Goal: Task Accomplishment & Management: Use online tool/utility

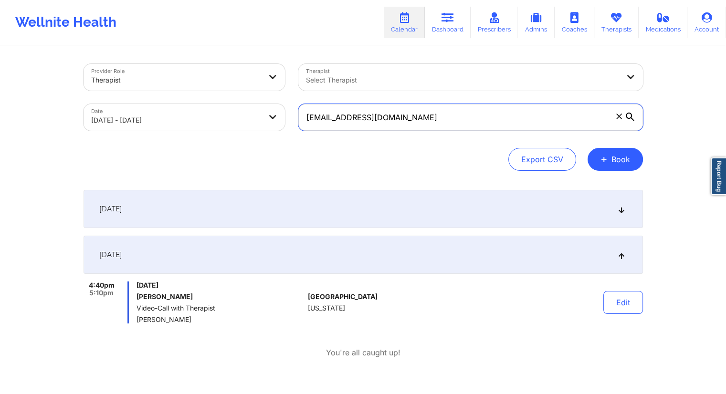
click at [333, 120] on input "[EMAIL_ADDRESS][DOMAIN_NAME]" at bounding box center [470, 117] width 345 height 27
paste input "[PHONE_NUMBER]"
type input "[PHONE_NUMBER]"
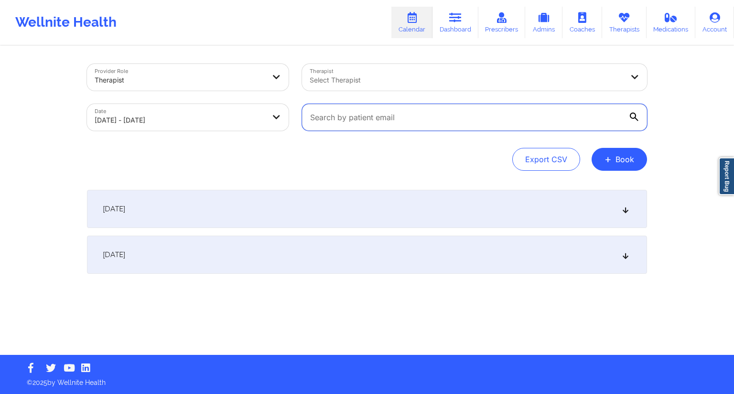
paste input "[EMAIL_ADDRESS][DOMAIN_NAME]"
type input "[EMAIL_ADDRESS][DOMAIN_NAME]"
click at [447, 36] on link "Dashboard" at bounding box center [455, 23] width 46 height 32
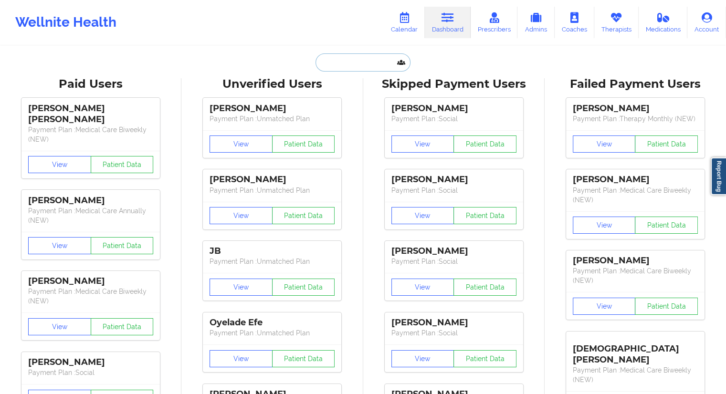
click at [336, 64] on input "text" at bounding box center [363, 62] width 95 height 18
paste input "[EMAIL_ADDRESS][DOMAIN_NAME]"
type input "[EMAIL_ADDRESS][DOMAIN_NAME]"
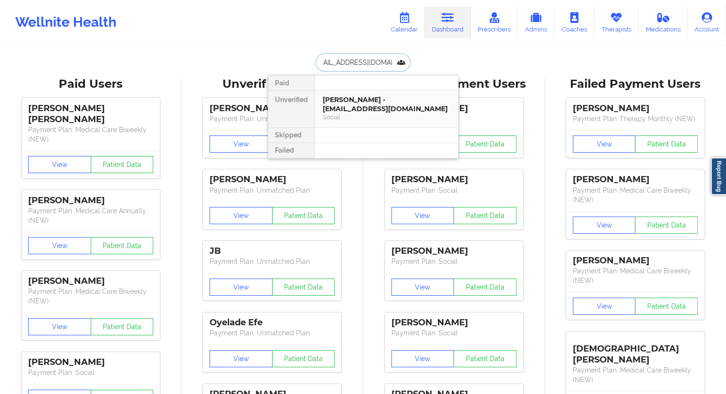
click at [343, 103] on div "[PERSON_NAME] - [EMAIL_ADDRESS][DOMAIN_NAME]" at bounding box center [387, 105] width 128 height 18
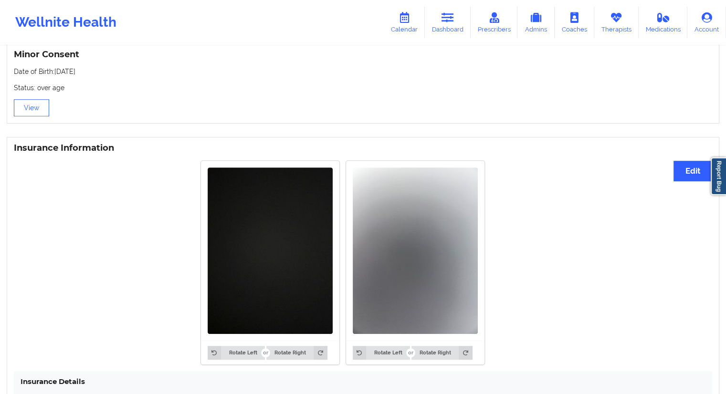
scroll to position [755, 0]
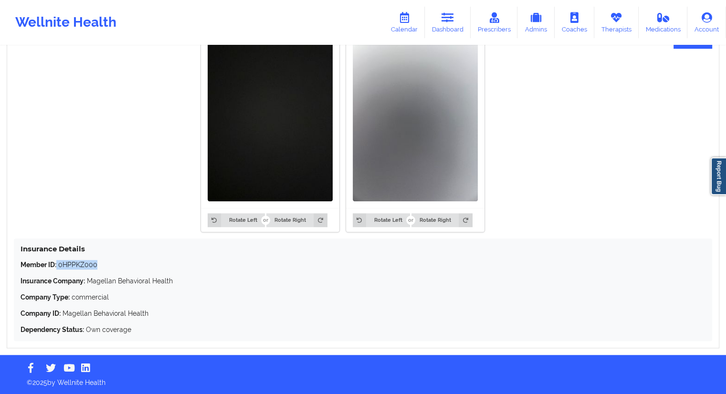
drag, startPoint x: 108, startPoint y: 268, endPoint x: 57, endPoint y: 262, distance: 50.9
click at [57, 262] on p "Member ID: 0HPPKZ000" at bounding box center [363, 265] width 685 height 10
copy p "0HPPKZ000"
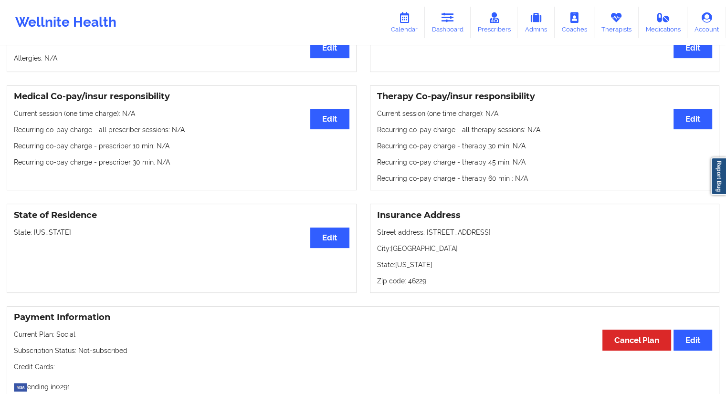
scroll to position [0, 0]
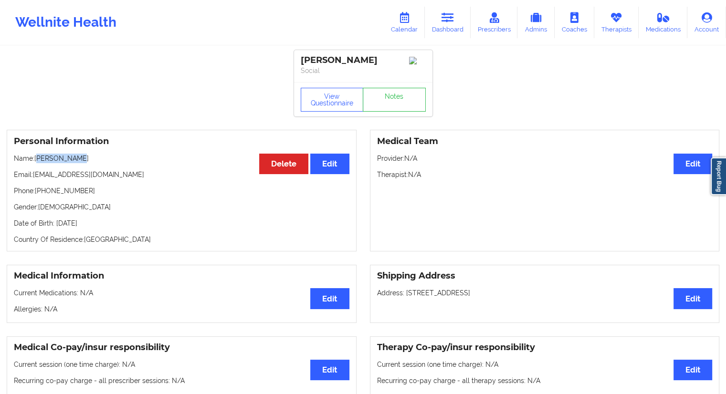
drag, startPoint x: 87, startPoint y: 157, endPoint x: 38, endPoint y: 155, distance: 49.2
click at [38, 155] on div "Personal Information Edit Delete Name: [PERSON_NAME] Email: [EMAIL_ADDRESS][DOM…" at bounding box center [182, 191] width 350 height 122
click at [37, 155] on div "Personal Information Edit Delete Name: [PERSON_NAME] Email: [EMAIL_ADDRESS][DOM…" at bounding box center [182, 191] width 350 height 122
click at [43, 168] on div "Personal Information Edit Delete Name: [PERSON_NAME] Email: [EMAIL_ADDRESS][DOM…" at bounding box center [182, 191] width 350 height 122
drag, startPoint x: 82, startPoint y: 163, endPoint x: 35, endPoint y: 165, distance: 47.3
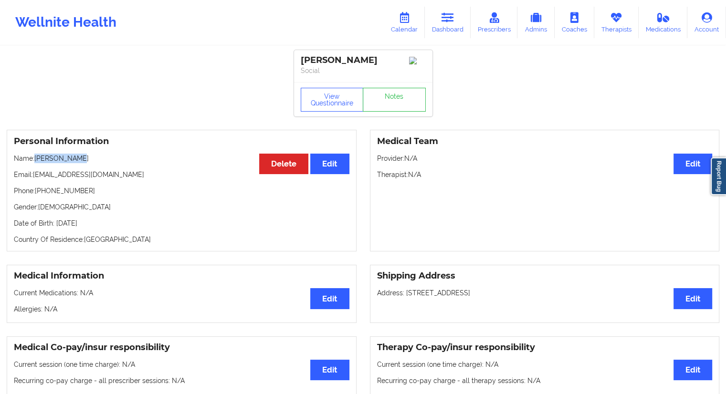
click at [35, 163] on p "Name: [PERSON_NAME]" at bounding box center [182, 159] width 336 height 10
copy p "[PERSON_NAME]"
drag, startPoint x: 114, startPoint y: 226, endPoint x: 93, endPoint y: 226, distance: 21.0
click at [93, 226] on p "Date of Birth: [DEMOGRAPHIC_DATA]" at bounding box center [182, 224] width 336 height 10
copy p "1998"
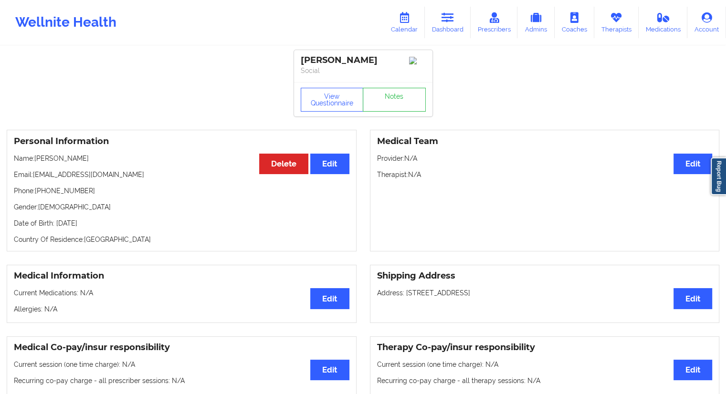
click at [84, 180] on p "Email: [EMAIL_ADDRESS][DOMAIN_NAME]" at bounding box center [182, 175] width 336 height 10
drag, startPoint x: 88, startPoint y: 190, endPoint x: 36, endPoint y: 188, distance: 52.6
click at [36, 188] on div "Personal Information Edit Delete Name: [PERSON_NAME] Email: [EMAIL_ADDRESS][DOM…" at bounding box center [182, 191] width 350 height 122
copy p "[PHONE_NUMBER]"
click at [400, 21] on icon at bounding box center [404, 17] width 12 height 11
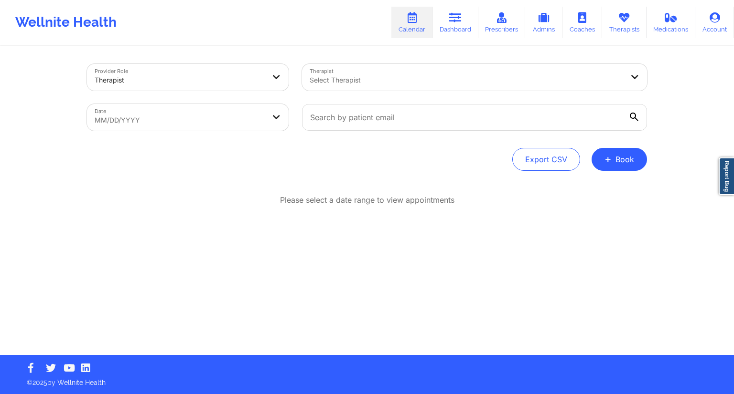
select select "2025-8"
select select "2025-9"
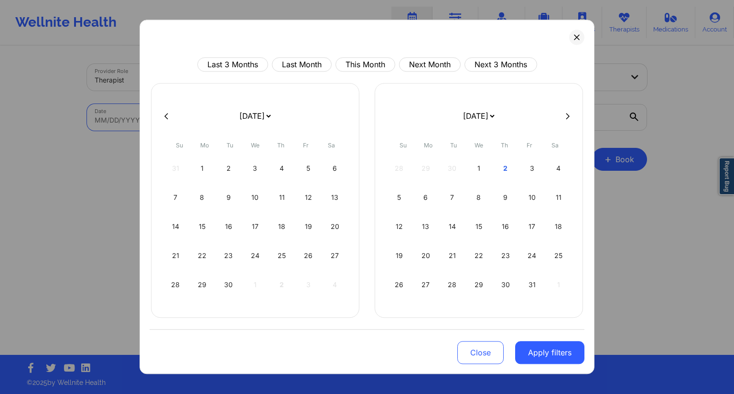
click at [231, 115] on body "Wellnite Health Calendar Dashboard Prescribers Admins Coaches Therapists Medica…" at bounding box center [367, 197] width 734 height 394
click at [330, 259] on div "27" at bounding box center [334, 256] width 24 height 27
select select "2025-8"
select select "2025-9"
select select "2025-8"
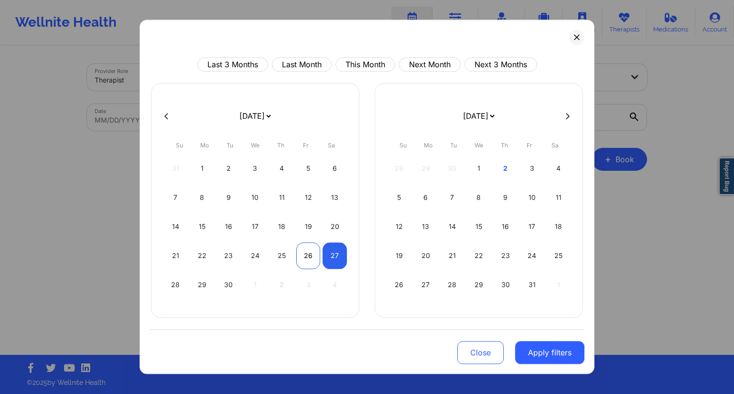
select select "2025-9"
click at [308, 251] on div "26" at bounding box center [308, 256] width 24 height 27
select select "2025-8"
select select "2025-9"
select select "2025-8"
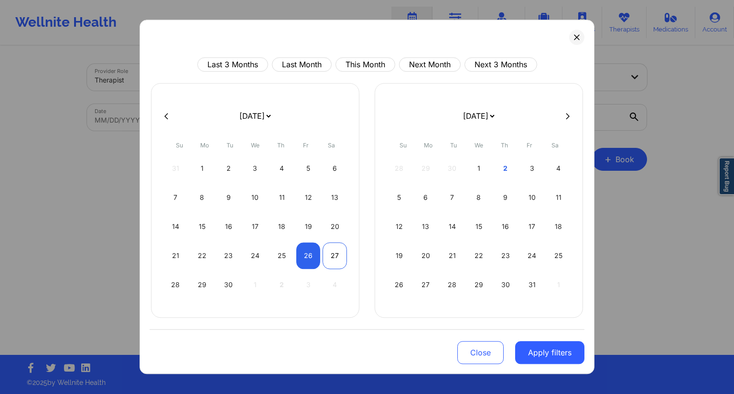
select select "2025-9"
click at [330, 258] on div "27" at bounding box center [334, 256] width 24 height 27
select select "2025-8"
select select "2025-9"
click at [541, 363] on button "Apply filters" at bounding box center [549, 352] width 69 height 23
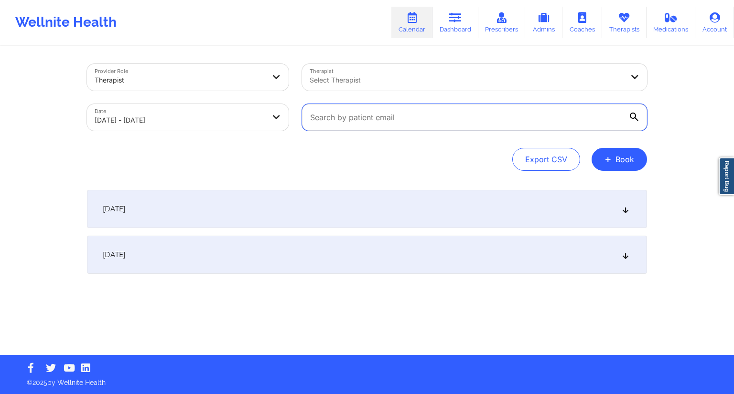
click at [422, 115] on input "text" at bounding box center [474, 117] width 345 height 27
paste input "[EMAIL_ADDRESS][DOMAIN_NAME]"
type input "[EMAIL_ADDRESS][DOMAIN_NAME]"
click at [332, 165] on div "Export CSV + Book" at bounding box center [367, 159] width 560 height 23
click at [272, 242] on div "[DATE]" at bounding box center [367, 255] width 560 height 38
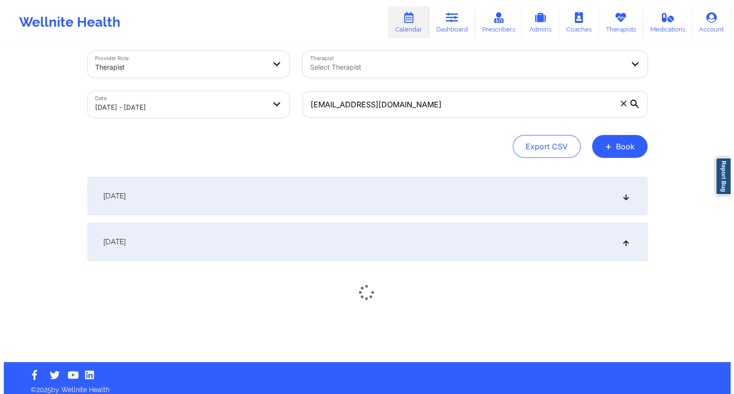
scroll to position [20, 0]
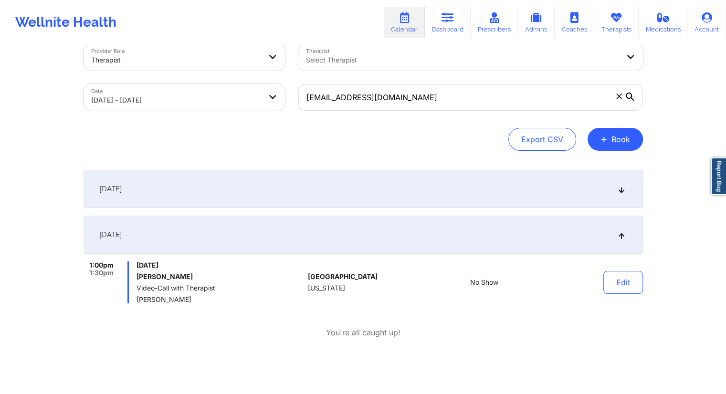
click at [209, 112] on div "Date [DATE] - [DATE]" at bounding box center [184, 97] width 215 height 40
select select "2025-8"
select select "2025-9"
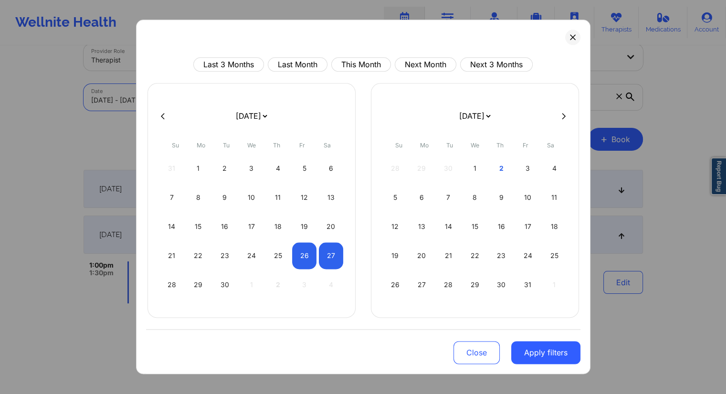
click at [213, 105] on body "Wellnite Health Calendar Dashboard Prescribers Admins Coaches Therapists Medica…" at bounding box center [363, 177] width 726 height 394
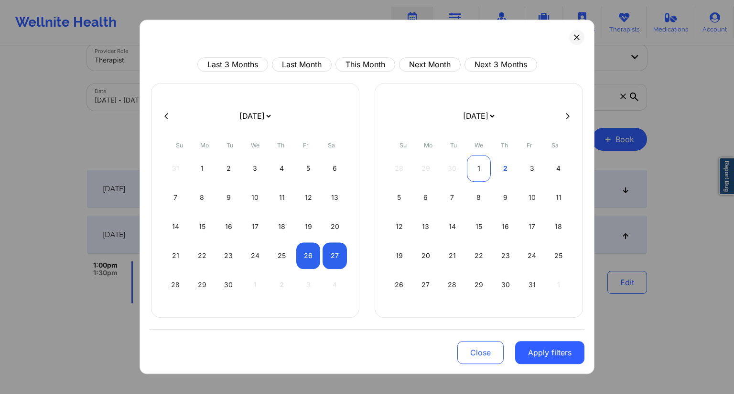
click at [481, 169] on div "1" at bounding box center [479, 168] width 24 height 27
select select "2025-9"
select select "2025-10"
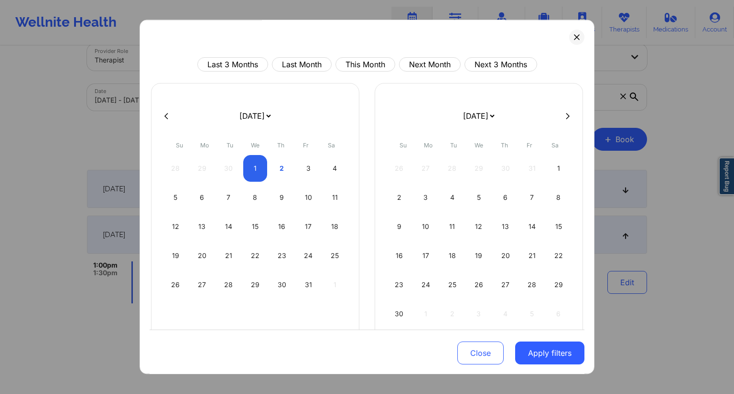
click at [499, 171] on div "26 27 28 29 30 31 1" at bounding box center [478, 168] width 183 height 27
select select "2025-9"
select select "2025-10"
click at [278, 171] on div "2" at bounding box center [281, 168] width 24 height 27
select select "2025-9"
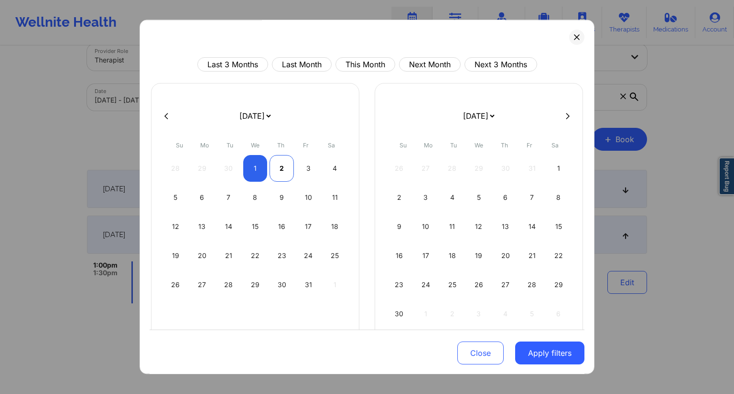
select select "2025-10"
click at [532, 348] on button "Apply filters" at bounding box center [549, 353] width 69 height 23
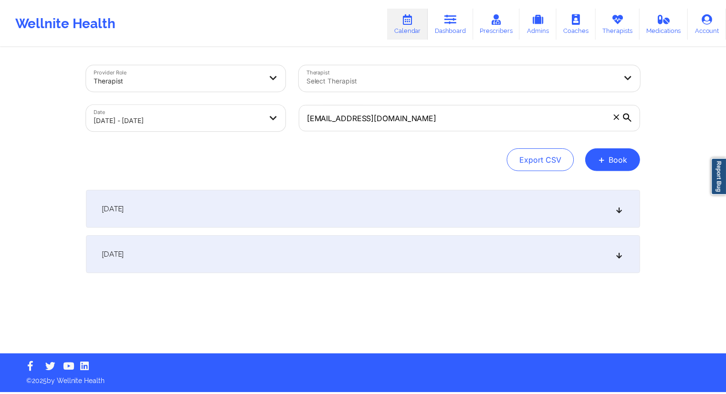
scroll to position [0, 0]
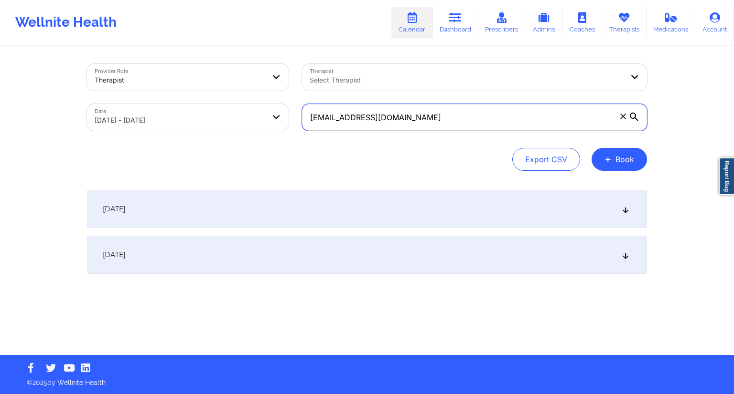
click at [383, 115] on input "[EMAIL_ADDRESS][DOMAIN_NAME]" at bounding box center [474, 117] width 345 height 27
paste input "sarahrsaunders27"
type input "[EMAIL_ADDRESS][DOMAIN_NAME]"
click at [362, 149] on div "Export CSV + Book" at bounding box center [367, 159] width 560 height 23
click at [265, 252] on div "[DATE]" at bounding box center [367, 255] width 560 height 38
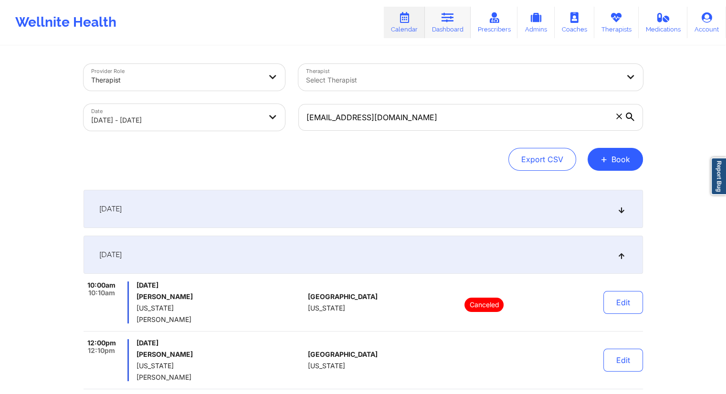
click at [445, 24] on link "Dashboard" at bounding box center [448, 23] width 46 height 32
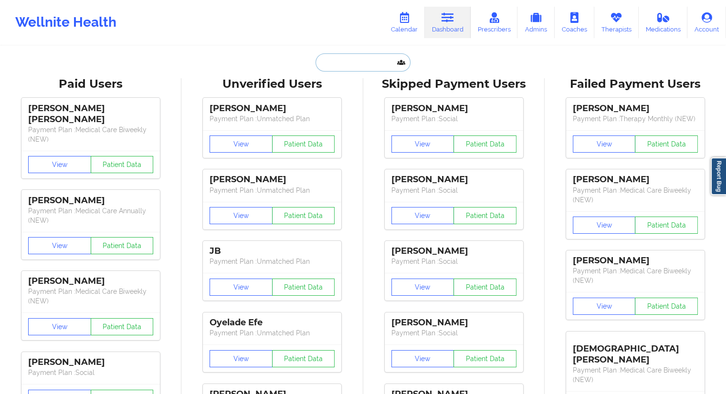
click at [346, 55] on input "text" at bounding box center [363, 62] width 95 height 18
paste input "[EMAIL_ADDRESS][DOMAIN_NAME]"
type input "[EMAIL_ADDRESS][DOMAIN_NAME]"
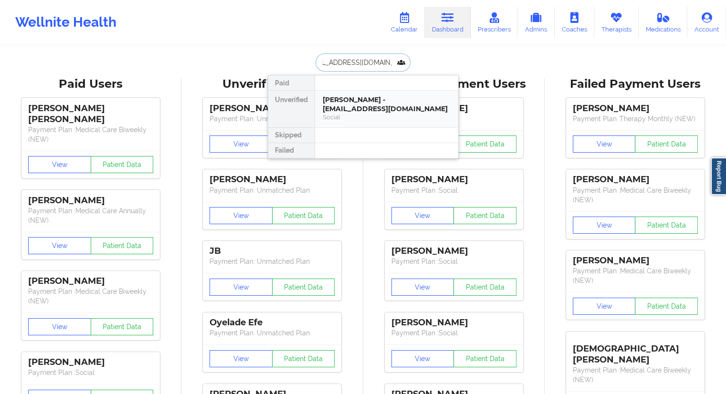
click at [335, 104] on div "[PERSON_NAME] - [EMAIL_ADDRESS][DOMAIN_NAME]" at bounding box center [387, 105] width 128 height 18
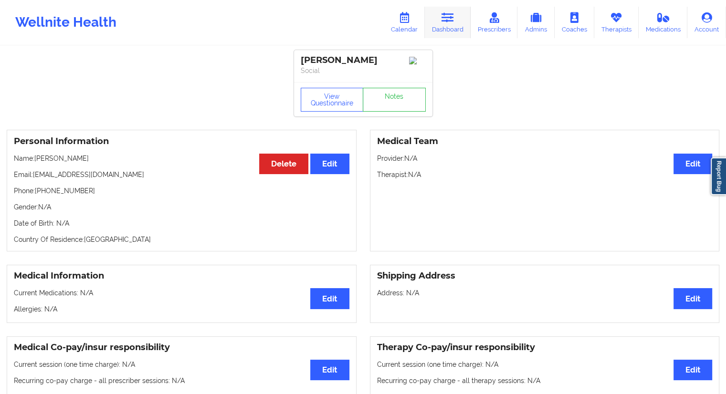
click at [449, 30] on link "Dashboard" at bounding box center [448, 23] width 46 height 32
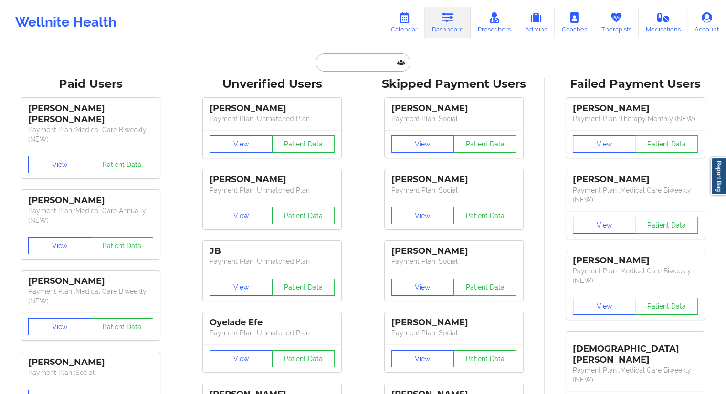
click at [350, 54] on input "text" at bounding box center [363, 62] width 95 height 18
paste input "[EMAIL_ADDRESS][DOMAIN_NAME]"
type input "[EMAIL_ADDRESS][DOMAIN_NAME]"
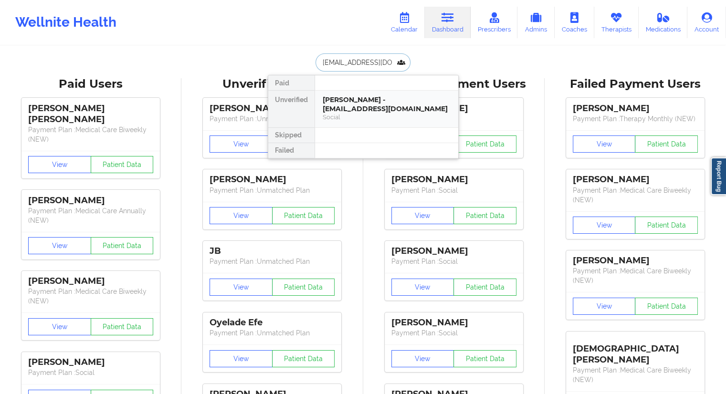
click at [352, 111] on div "[PERSON_NAME] - [EMAIL_ADDRESS][DOMAIN_NAME]" at bounding box center [387, 105] width 128 height 18
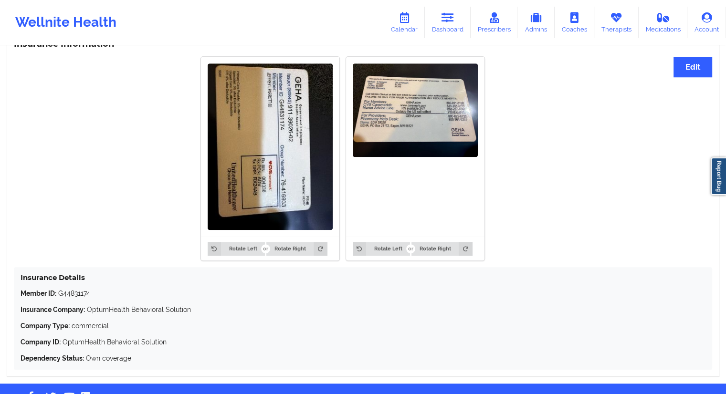
scroll to position [755, 0]
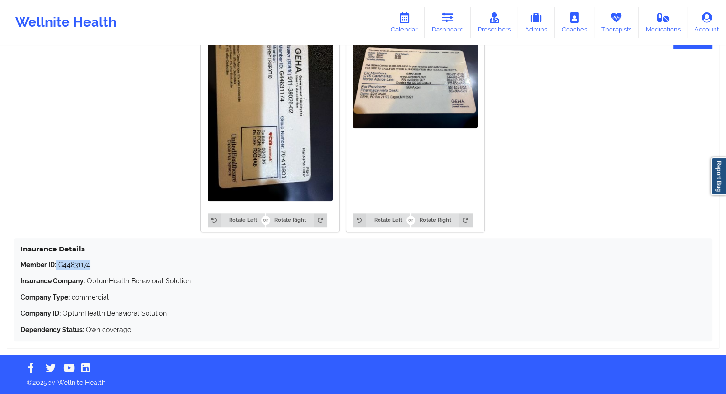
drag, startPoint x: 99, startPoint y: 265, endPoint x: 57, endPoint y: 262, distance: 42.2
click at [57, 262] on p "Member ID: G44831174" at bounding box center [363, 265] width 685 height 10
click at [149, 289] on div "Member ID: G44831174 Insurance Company: OptumHealth Behavioral Solution Company…" at bounding box center [363, 297] width 685 height 75
drag, startPoint x: 95, startPoint y: 267, endPoint x: 59, endPoint y: 263, distance: 36.6
click at [59, 263] on p "Member ID: G44831174" at bounding box center [363, 265] width 685 height 10
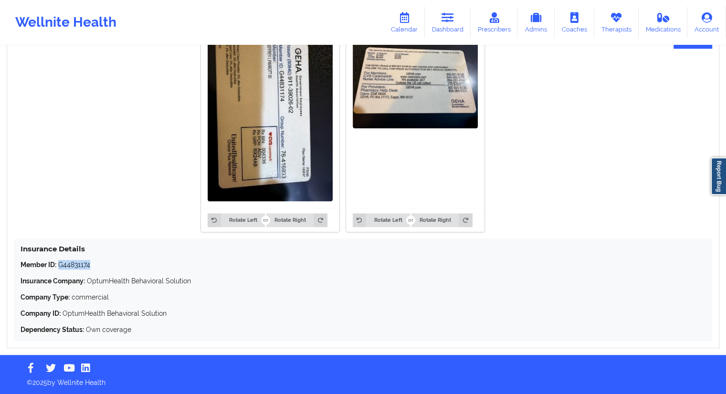
copy p "G44831174"
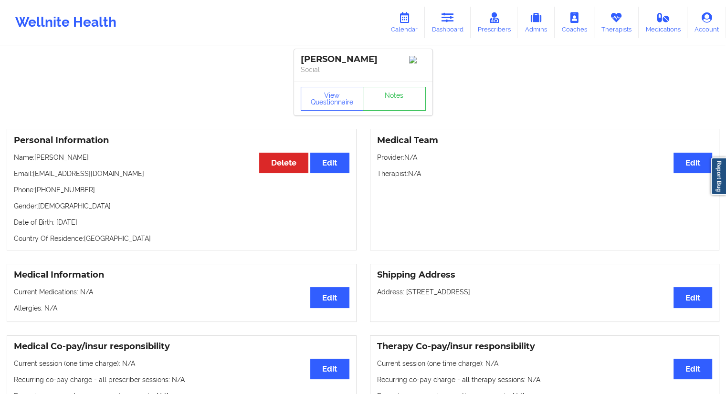
scroll to position [0, 0]
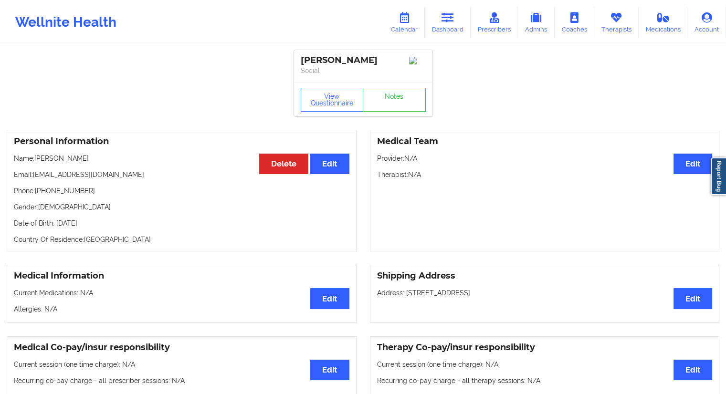
drag, startPoint x: 107, startPoint y: 227, endPoint x: 92, endPoint y: 226, distance: 14.4
click at [92, 226] on p "Date of Birth: [DEMOGRAPHIC_DATA]" at bounding box center [182, 224] width 336 height 10
copy p "1970"
drag, startPoint x: 88, startPoint y: 192, endPoint x: 35, endPoint y: 190, distance: 53.1
click at [35, 190] on p "Phone: [PHONE_NUMBER]" at bounding box center [182, 191] width 336 height 10
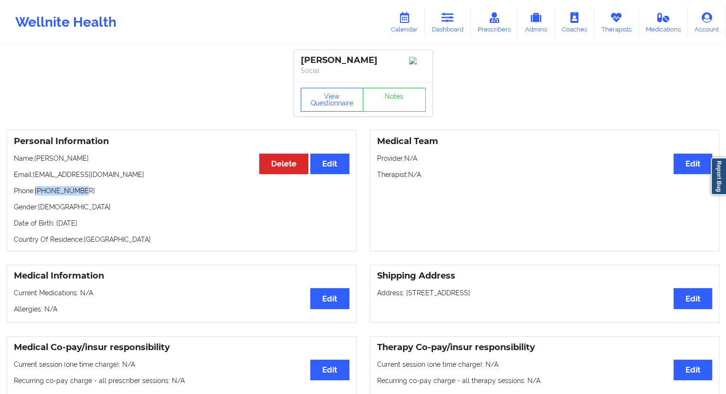
copy p "[PHONE_NUMBER]"
drag, startPoint x: 87, startPoint y: 160, endPoint x: 36, endPoint y: 159, distance: 51.6
click at [36, 159] on p "Name: [PERSON_NAME]" at bounding box center [182, 159] width 336 height 10
copy p "[PERSON_NAME]"
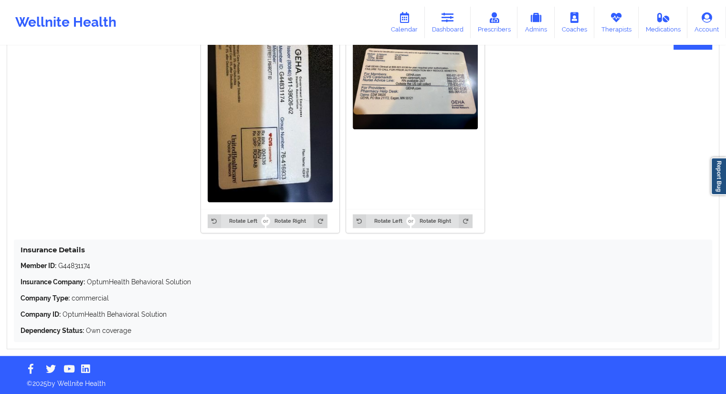
scroll to position [755, 0]
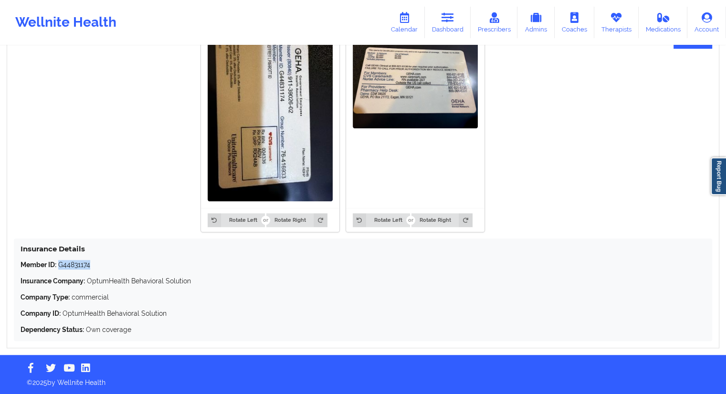
drag, startPoint x: 94, startPoint y: 265, endPoint x: 59, endPoint y: 260, distance: 35.1
click at [59, 260] on p "Member ID: G44831174" at bounding box center [363, 265] width 685 height 10
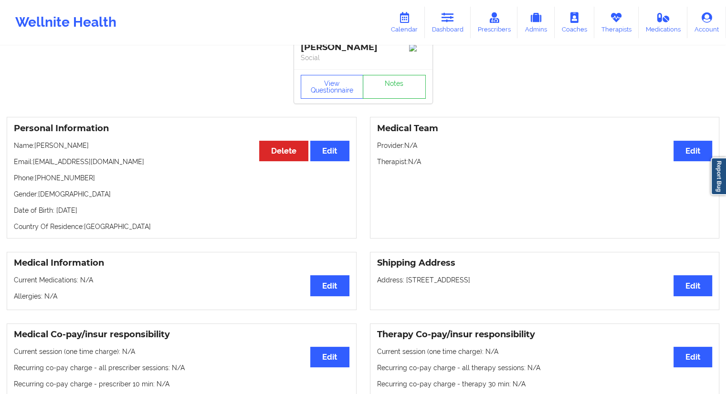
scroll to position [0, 0]
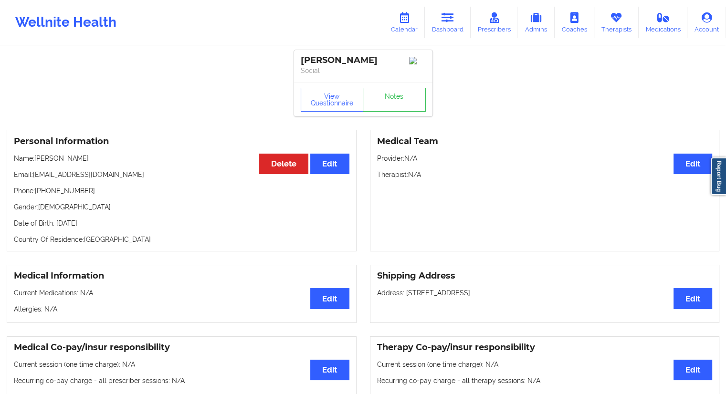
drag, startPoint x: 85, startPoint y: 164, endPoint x: 37, endPoint y: 161, distance: 48.3
click at [37, 161] on p "Name: [PERSON_NAME]" at bounding box center [182, 159] width 336 height 10
click at [78, 207] on p "Gender: [DEMOGRAPHIC_DATA]" at bounding box center [182, 207] width 336 height 10
drag, startPoint x: 84, startPoint y: 160, endPoint x: 35, endPoint y: 159, distance: 49.2
click at [35, 159] on p "Name: [PERSON_NAME]" at bounding box center [182, 159] width 336 height 10
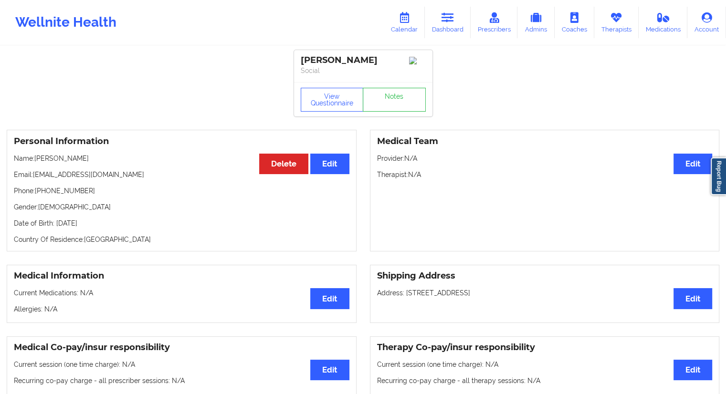
drag, startPoint x: 110, startPoint y: 224, endPoint x: 92, endPoint y: 223, distance: 18.7
click at [92, 223] on p "Date of Birth: [DEMOGRAPHIC_DATA]" at bounding box center [182, 224] width 336 height 10
click at [75, 228] on p "Date of Birth: [DEMOGRAPHIC_DATA]" at bounding box center [182, 224] width 336 height 10
drag, startPoint x: 81, startPoint y: 165, endPoint x: 34, endPoint y: 159, distance: 46.7
click at [34, 159] on p "Name: [PERSON_NAME]" at bounding box center [182, 159] width 336 height 10
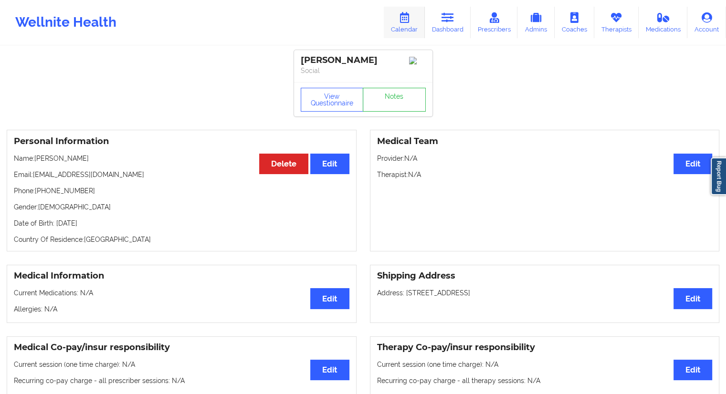
click at [419, 25] on link "Calendar" at bounding box center [404, 23] width 41 height 32
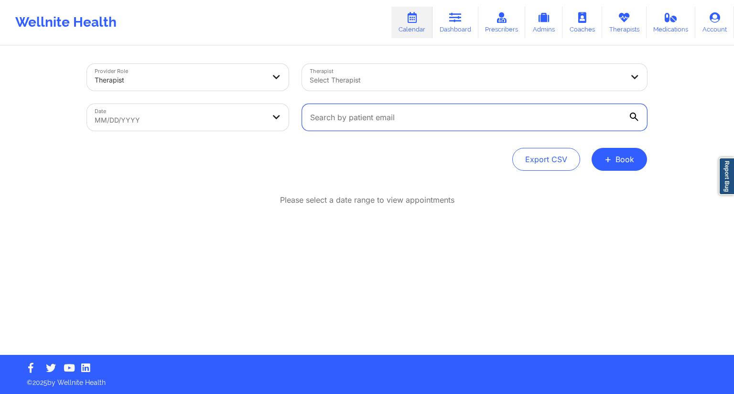
click at [376, 117] on input "text" at bounding box center [474, 117] width 345 height 27
paste input "[EMAIL_ADDRESS][DOMAIN_NAME]"
type input "[EMAIL_ADDRESS][DOMAIN_NAME]"
click at [451, 28] on link "Dashboard" at bounding box center [455, 23] width 46 height 32
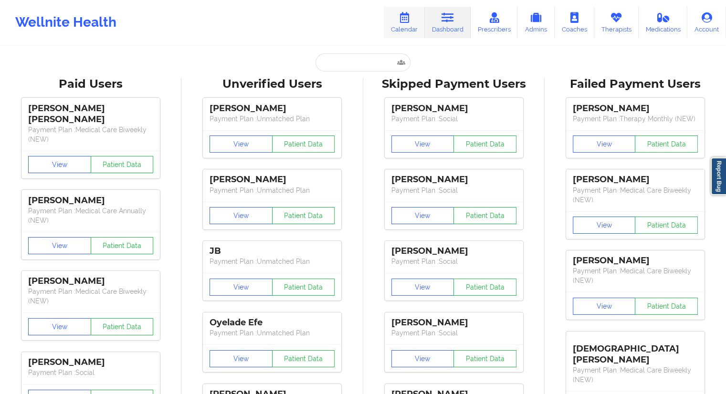
click at [411, 20] on icon at bounding box center [404, 17] width 12 height 11
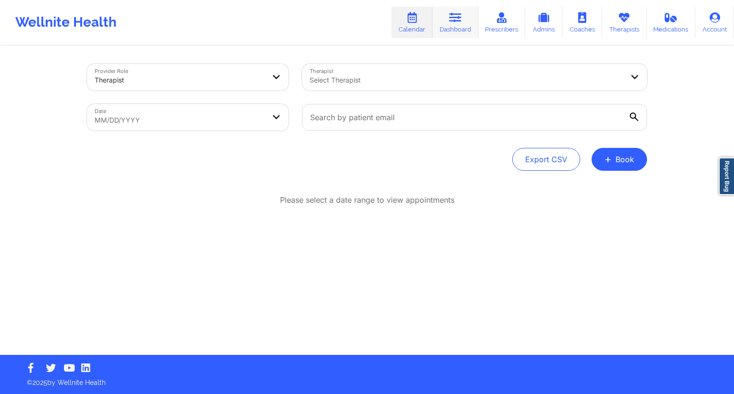
click at [467, 25] on link "Dashboard" at bounding box center [455, 23] width 46 height 32
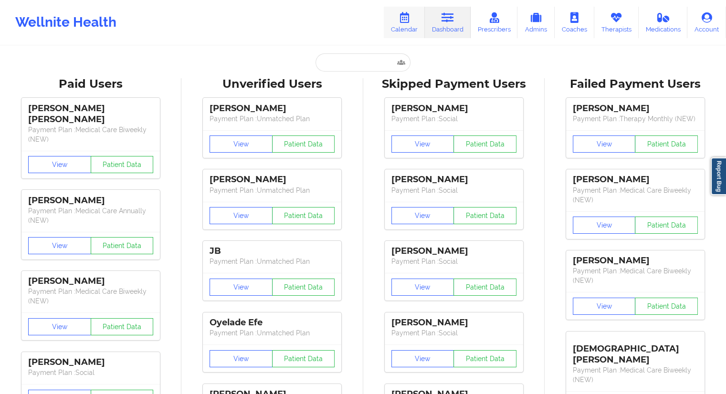
click at [414, 24] on link "Calendar" at bounding box center [404, 23] width 41 height 32
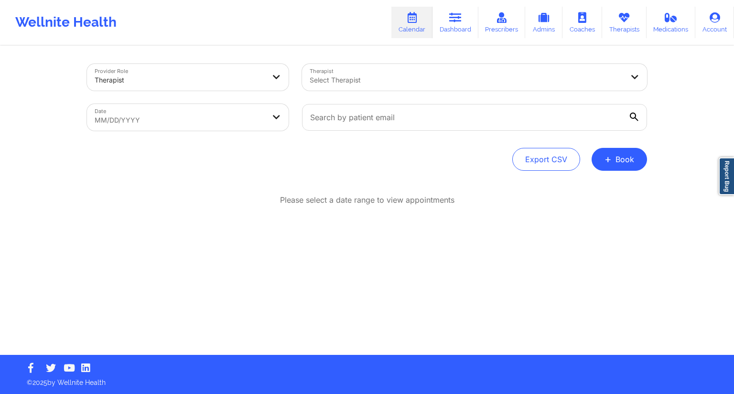
select select "2025-8"
select select "2025-9"
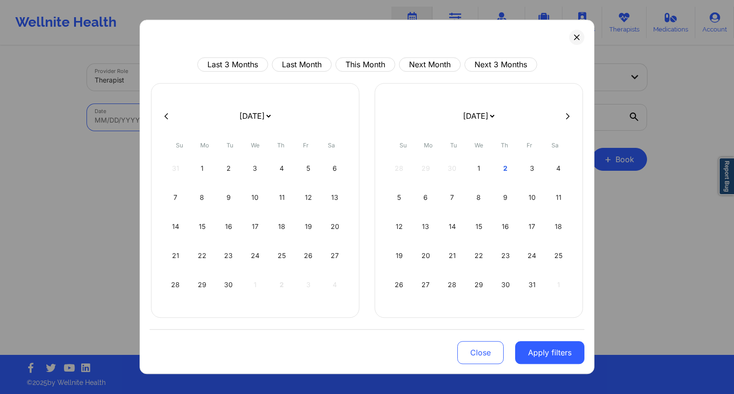
click at [191, 113] on body "Wellnite Health Calendar Dashboard Prescribers Admins Coaches Therapists Medica…" at bounding box center [367, 197] width 734 height 394
click at [471, 172] on div "1" at bounding box center [479, 168] width 24 height 27
select select "2025-9"
select select "2025-10"
click at [501, 171] on div "26 27 28 29 30 31 1" at bounding box center [478, 168] width 183 height 27
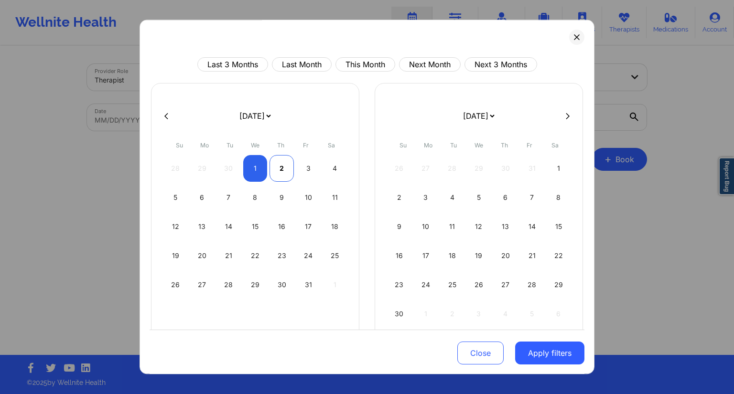
select select "2025-9"
select select "2025-10"
click at [280, 169] on div "2" at bounding box center [281, 168] width 24 height 27
select select "2025-9"
select select "2025-10"
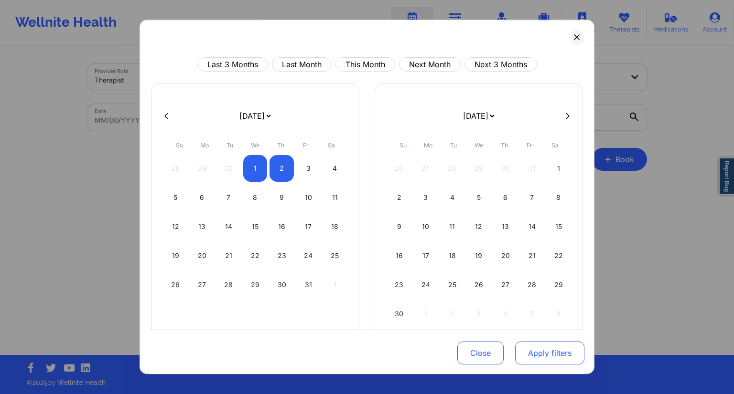
click at [531, 350] on button "Apply filters" at bounding box center [549, 353] width 69 height 23
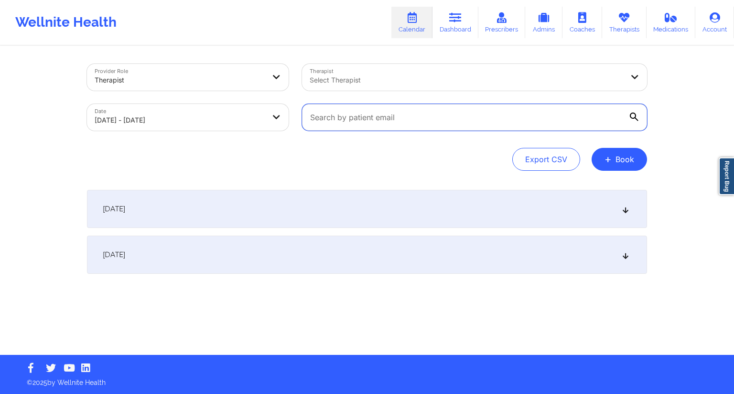
click at [416, 117] on input "text" at bounding box center [474, 117] width 345 height 27
paste input "[EMAIL_ADDRESS][DOMAIN_NAME]"
type input "[EMAIL_ADDRESS][DOMAIN_NAME]"
click at [328, 170] on div "Export CSV + Book" at bounding box center [367, 159] width 560 height 23
click at [294, 215] on div "[DATE]" at bounding box center [367, 209] width 560 height 38
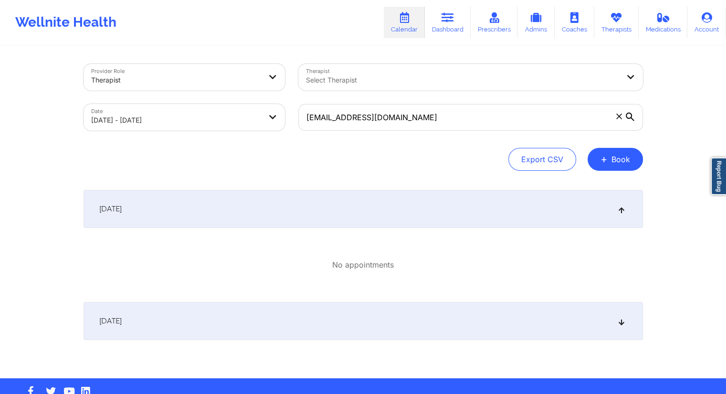
click at [287, 326] on div "[DATE]" at bounding box center [364, 321] width 560 height 38
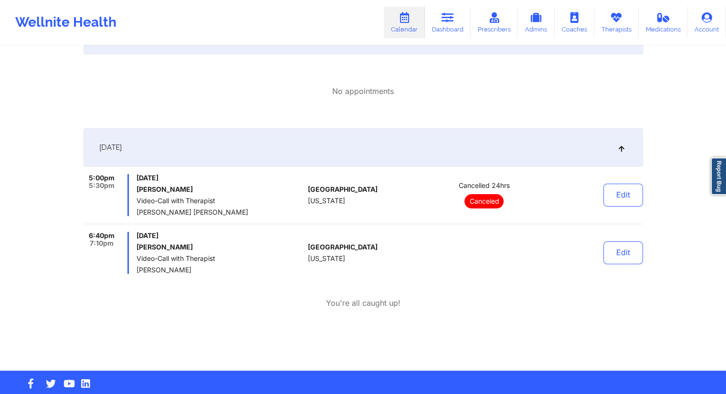
scroll to position [189, 0]
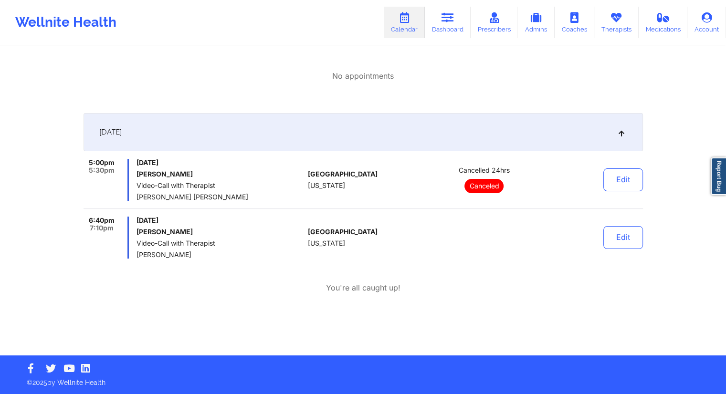
drag, startPoint x: 199, startPoint y: 228, endPoint x: 139, endPoint y: 231, distance: 60.2
click at [139, 231] on h6 "[PERSON_NAME]" at bounding box center [221, 232] width 168 height 8
click at [246, 296] on div "[DATE] 5:00pm 5:30pm [DATE] [PERSON_NAME] Video-Call with Therapist [PERSON_NAM…" at bounding box center [364, 215] width 560 height 204
drag, startPoint x: 174, startPoint y: 256, endPoint x: 136, endPoint y: 251, distance: 39.0
click at [136, 251] on div "6:40pm 7:10pm [DATE] [PERSON_NAME] Video-Call with Therapist [PERSON_NAME]" at bounding box center [194, 238] width 221 height 42
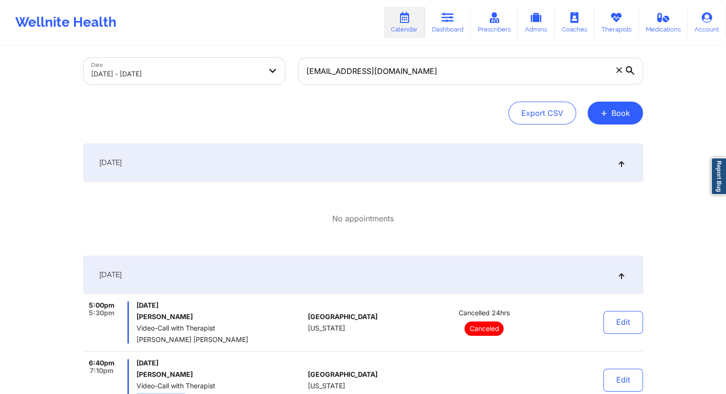
scroll to position [0, 0]
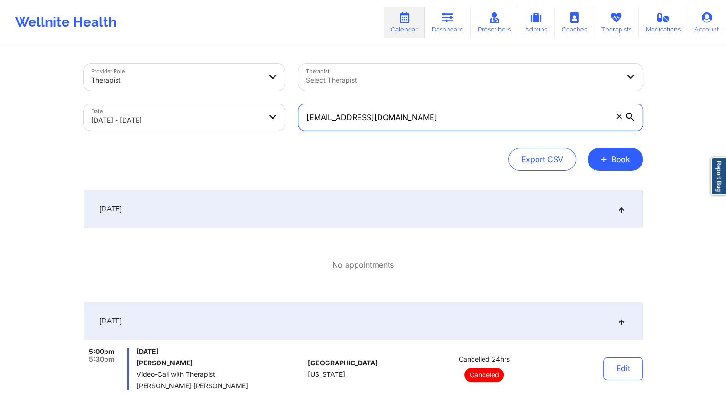
drag, startPoint x: 410, startPoint y: 120, endPoint x: 293, endPoint y: 122, distance: 117.0
click at [293, 122] on div "[EMAIL_ADDRESS][DOMAIN_NAME]" at bounding box center [471, 117] width 358 height 40
drag, startPoint x: 447, startPoint y: 18, endPoint x: 438, endPoint y: 22, distance: 9.6
click at [447, 18] on icon at bounding box center [448, 17] width 12 height 11
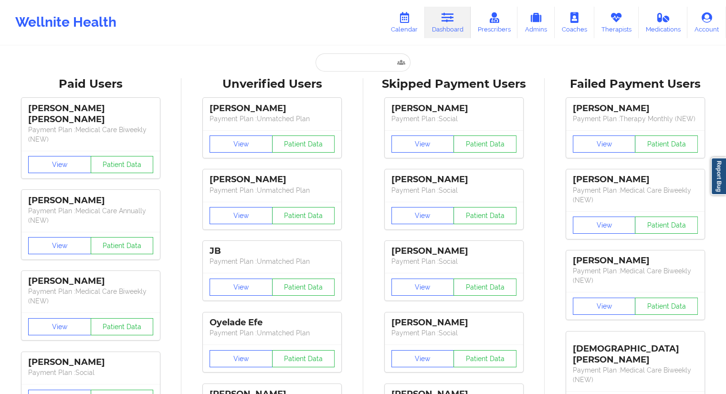
click at [336, 65] on input "text" at bounding box center [363, 62] width 95 height 18
paste input "[EMAIL_ADDRESS][DOMAIN_NAME]"
type input "[EMAIL_ADDRESS][DOMAIN_NAME]"
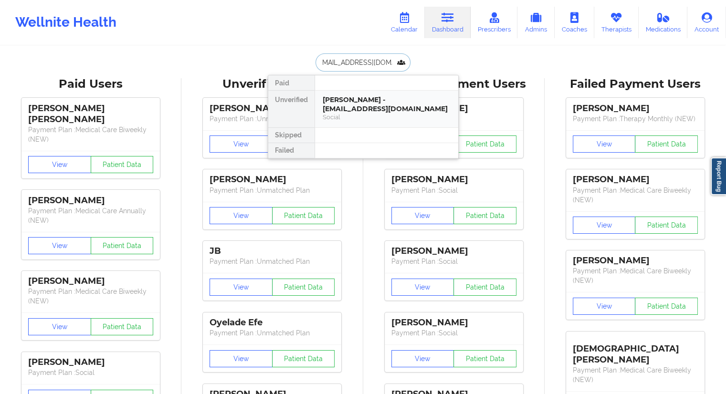
click at [340, 100] on div "[PERSON_NAME] - [EMAIL_ADDRESS][DOMAIN_NAME]" at bounding box center [387, 105] width 128 height 18
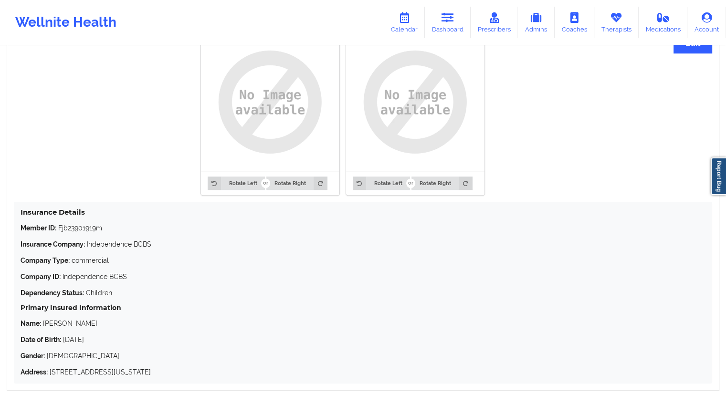
scroll to position [793, 0]
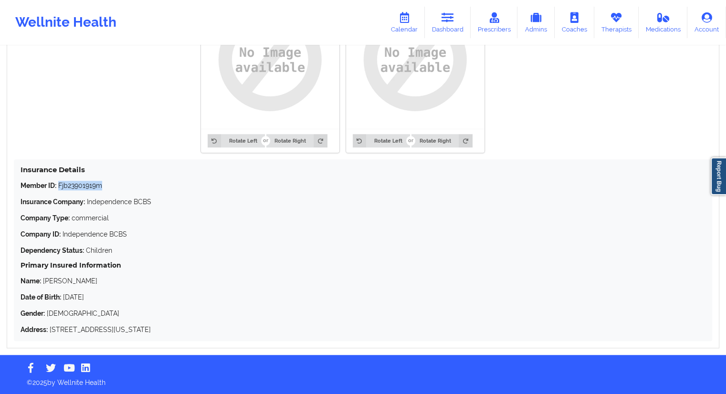
drag, startPoint x: 114, startPoint y: 187, endPoint x: 65, endPoint y: 184, distance: 49.3
click at [59, 182] on p "Member ID: Fjb23901919m" at bounding box center [363, 186] width 685 height 10
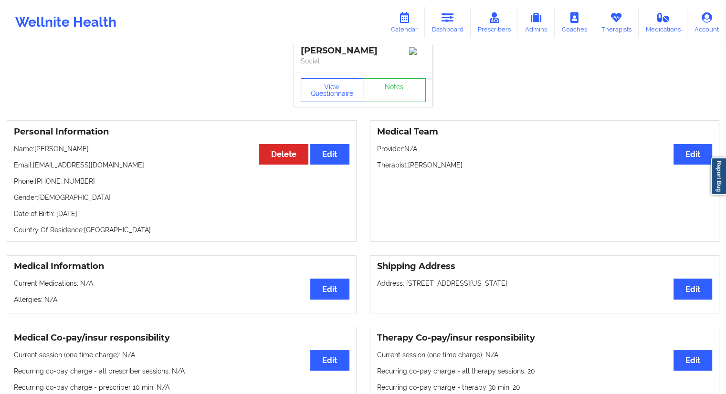
scroll to position [0, 0]
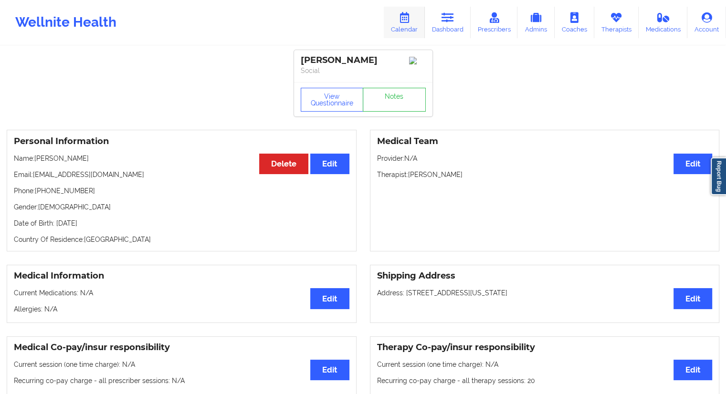
click at [416, 25] on link "Calendar" at bounding box center [404, 23] width 41 height 32
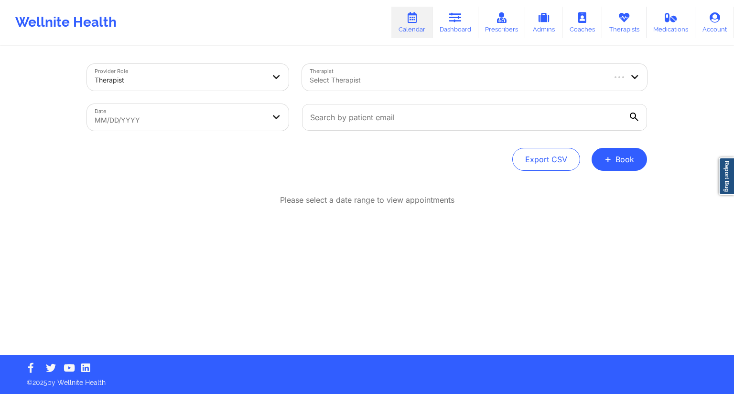
drag, startPoint x: 369, startPoint y: 58, endPoint x: 368, endPoint y: 70, distance: 12.5
click at [369, 59] on div "Therapist Select Therapist" at bounding box center [474, 77] width 358 height 40
click at [455, 9] on link "Dashboard" at bounding box center [455, 23] width 46 height 32
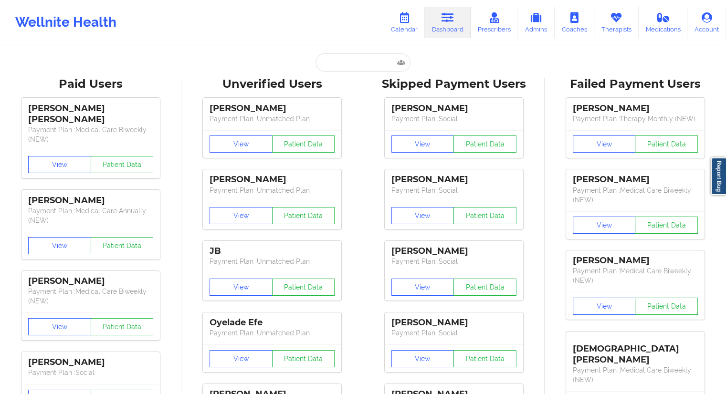
click at [338, 83] on div "Unverified Users" at bounding box center [272, 84] width 168 height 15
click at [350, 62] on input "text" at bounding box center [363, 62] width 95 height 18
paste input "[EMAIL_ADDRESS][DOMAIN_NAME]"
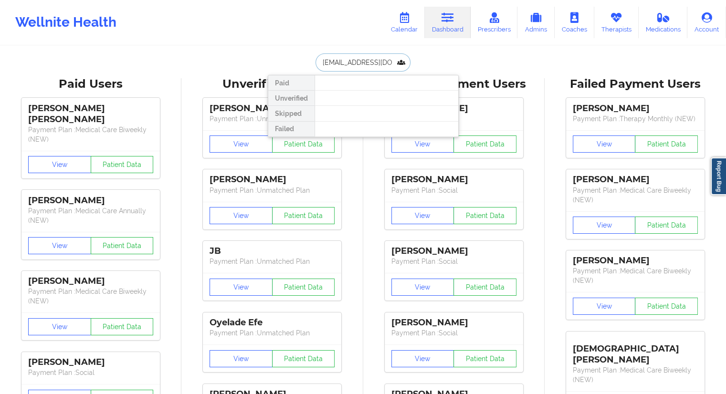
click at [370, 66] on input "[EMAIL_ADDRESS][DOMAIN_NAME]" at bounding box center [363, 62] width 95 height 18
type input "[PERSON_NAME]"
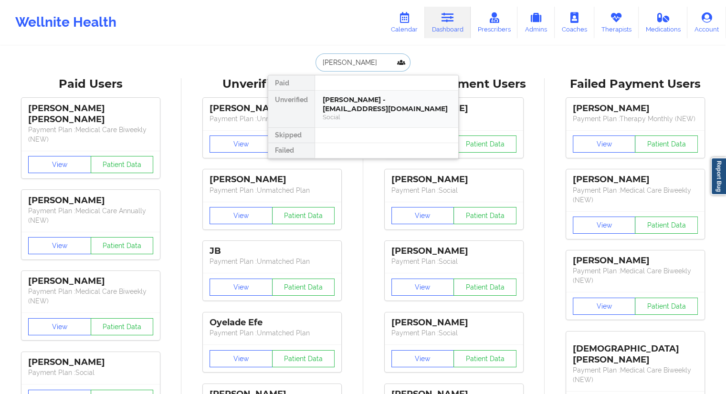
click at [350, 99] on div "[PERSON_NAME] - [EMAIL_ADDRESS][DOMAIN_NAME]" at bounding box center [387, 105] width 128 height 18
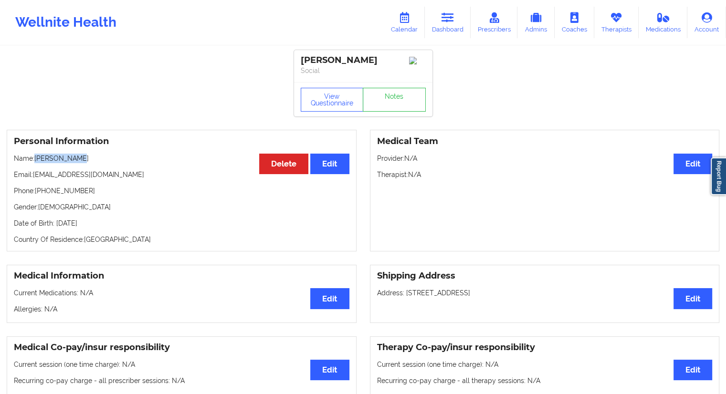
drag, startPoint x: 94, startPoint y: 157, endPoint x: 88, endPoint y: 197, distance: 40.1
click at [36, 161] on p "Name: [PERSON_NAME]" at bounding box center [182, 159] width 336 height 10
drag, startPoint x: 115, startPoint y: 224, endPoint x: 94, endPoint y: 226, distance: 20.6
click at [92, 224] on p "Date of Birth: [DEMOGRAPHIC_DATA]" at bounding box center [182, 224] width 336 height 10
click at [442, 27] on link "Dashboard" at bounding box center [448, 23] width 46 height 32
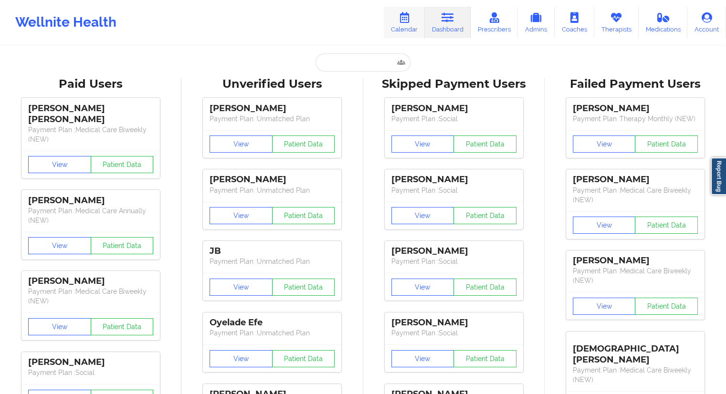
click at [407, 27] on link "Calendar" at bounding box center [404, 23] width 41 height 32
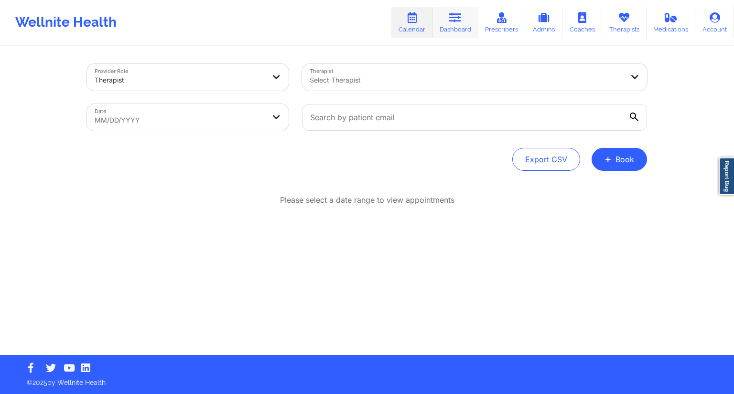
click at [466, 29] on link "Dashboard" at bounding box center [455, 23] width 46 height 32
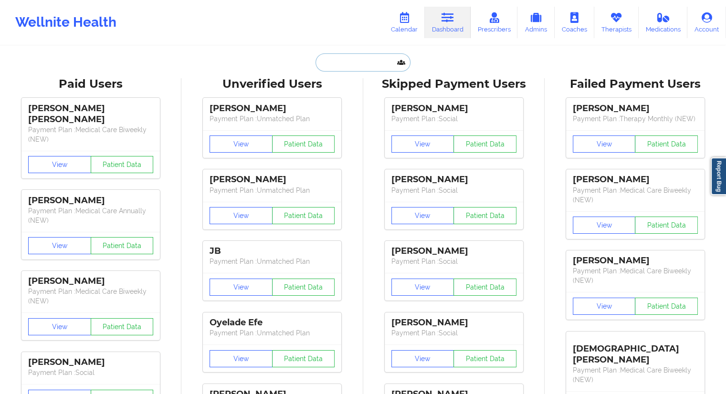
click at [340, 57] on input "text" at bounding box center [363, 62] width 95 height 18
paste input "[PERSON_NAME]"
type input "[PERSON_NAME]"
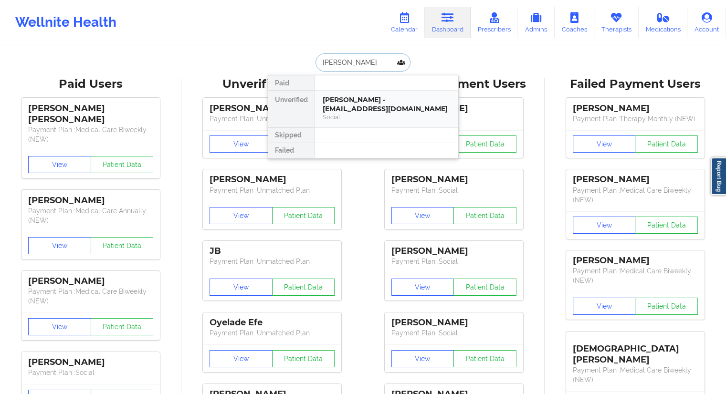
click at [343, 107] on div "[PERSON_NAME] - [EMAIL_ADDRESS][DOMAIN_NAME]" at bounding box center [387, 105] width 128 height 18
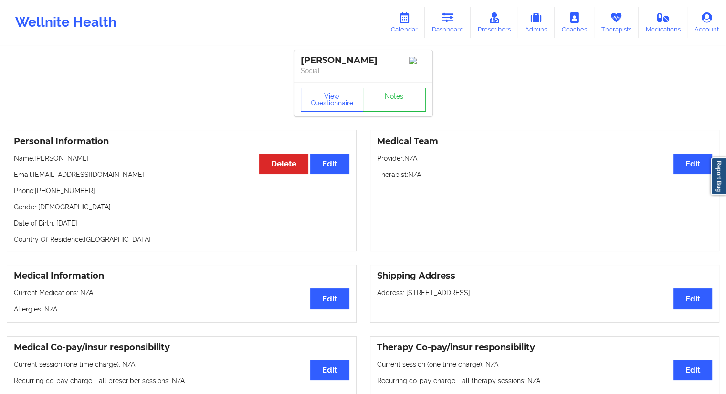
drag, startPoint x: 111, startPoint y: 163, endPoint x: 37, endPoint y: 161, distance: 74.1
click at [37, 161] on p "Name: [PERSON_NAME]" at bounding box center [182, 159] width 336 height 10
drag, startPoint x: 86, startPoint y: 193, endPoint x: 35, endPoint y: 190, distance: 50.7
click at [35, 190] on p "Phone: [PHONE_NUMBER]" at bounding box center [182, 191] width 336 height 10
drag, startPoint x: 84, startPoint y: 173, endPoint x: 33, endPoint y: 170, distance: 50.7
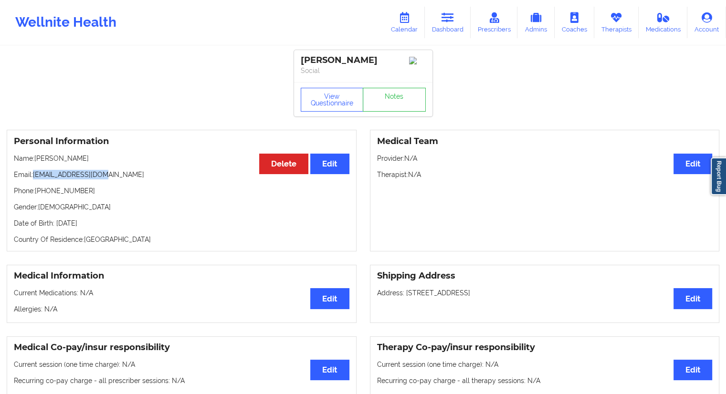
click at [33, 170] on div "Personal Information Edit Delete Name: [PERSON_NAME] Email: [EMAIL_ADDRESS][DOM…" at bounding box center [182, 191] width 350 height 122
click at [444, 24] on link "Dashboard" at bounding box center [448, 23] width 46 height 32
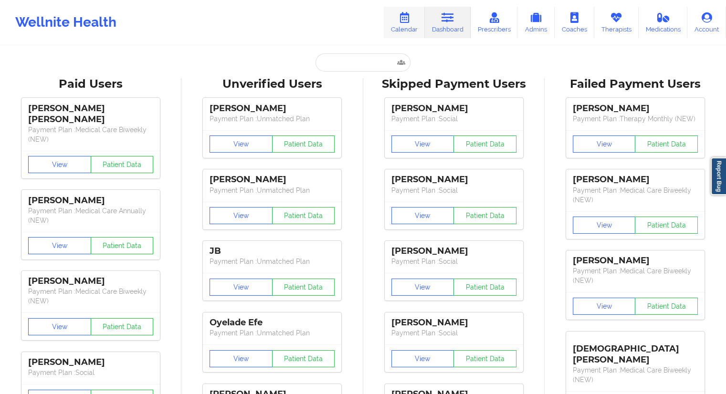
click at [415, 27] on link "Calendar" at bounding box center [404, 23] width 41 height 32
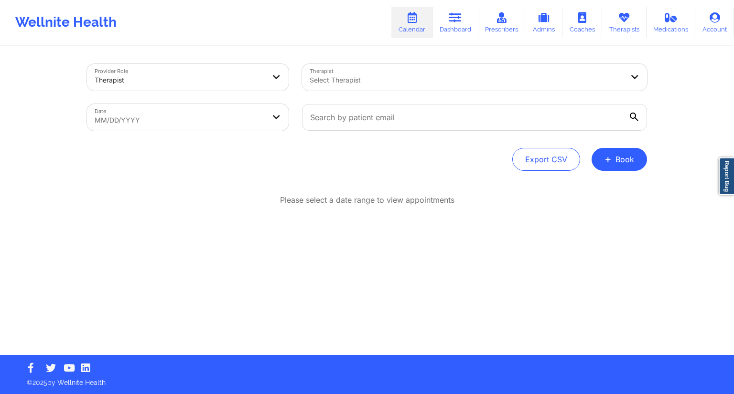
click at [248, 119] on body "Wellnite Health Calendar Dashboard Prescribers Admins Coaches Therapists Medica…" at bounding box center [367, 197] width 734 height 394
select select "2025-8"
select select "2025-9"
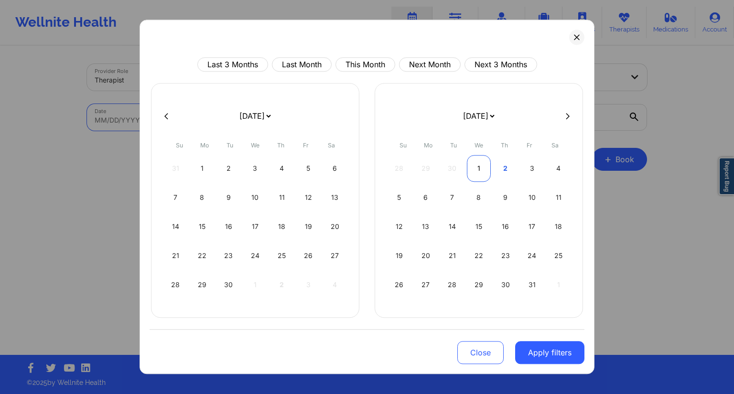
click at [483, 165] on div "1" at bounding box center [479, 168] width 24 height 27
select select "2025-9"
select select "2025-10"
click at [497, 169] on div "26 27 28 29 30 31 1" at bounding box center [478, 168] width 183 height 27
select select "2025-9"
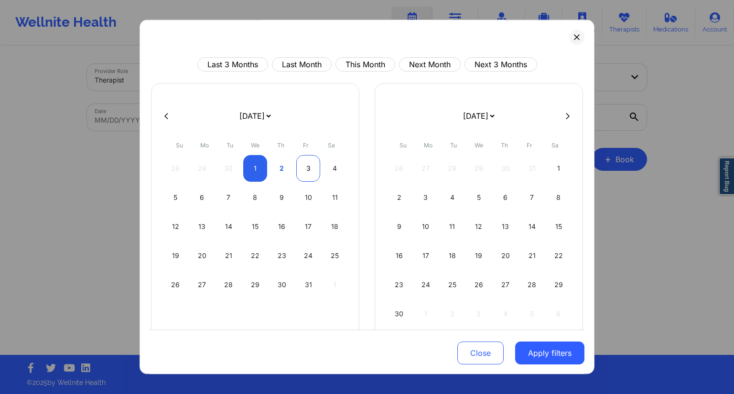
select select "2025-10"
select select "2025-9"
select select "2025-10"
click at [279, 171] on div "2" at bounding box center [281, 168] width 24 height 27
select select "2025-9"
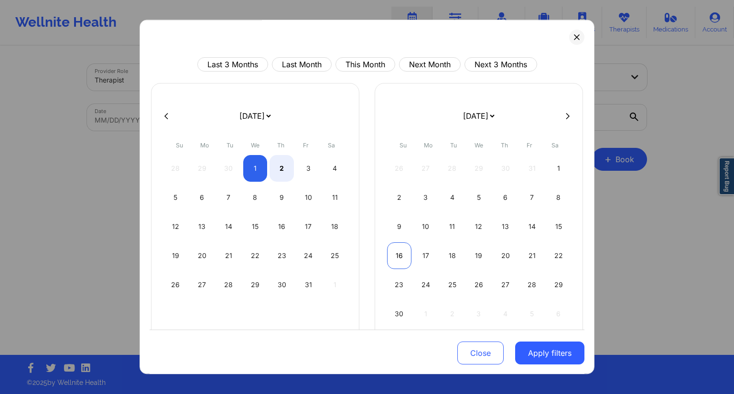
select select "2025-10"
click at [545, 373] on div "Close Apply filters" at bounding box center [366, 352] width 435 height 44
click at [547, 362] on button "Apply filters" at bounding box center [549, 353] width 69 height 23
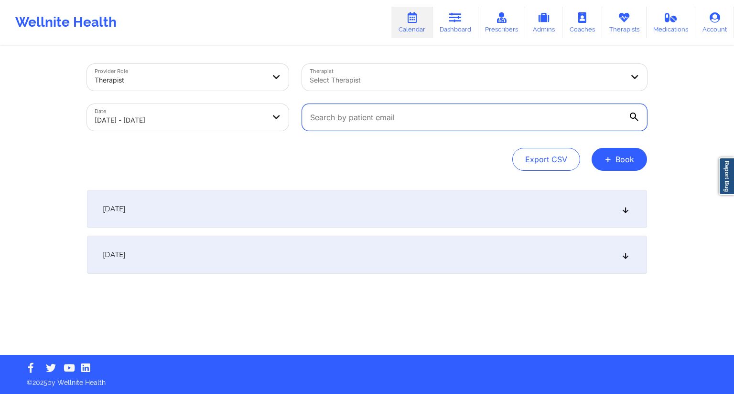
click at [385, 115] on input "text" at bounding box center [474, 117] width 345 height 27
paste input "[EMAIL_ADDRESS][DOMAIN_NAME]"
type input "[EMAIL_ADDRESS][DOMAIN_NAME]"
click at [497, 142] on div "Provider Role Therapist Therapist Select Therapist Date [DATE] - [DATE] [EMAIL_…" at bounding box center [367, 117] width 560 height 107
click at [214, 265] on div "[DATE]" at bounding box center [367, 255] width 560 height 38
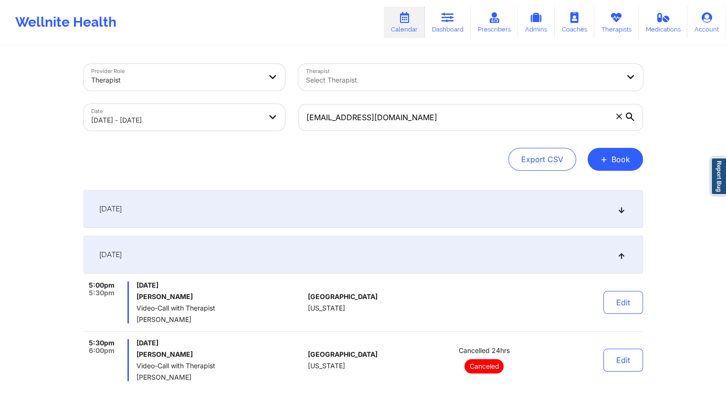
scroll to position [123, 0]
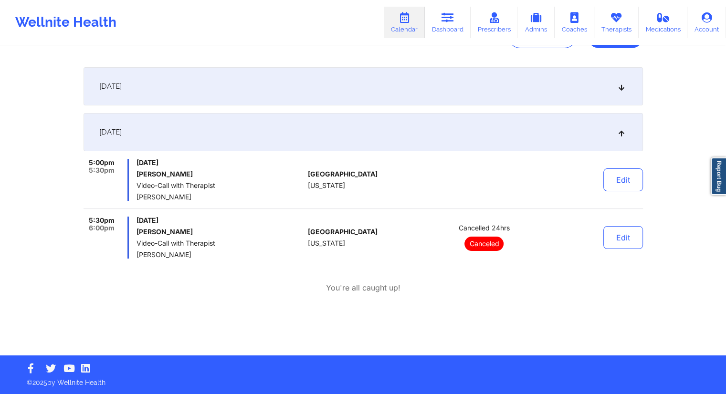
drag, startPoint x: 126, startPoint y: 193, endPoint x: 166, endPoint y: 172, distance: 44.6
click at [138, 179] on div "5:00pm 5:30pm [DATE] [PERSON_NAME] Video-Call with Therapist [PERSON_NAME]" at bounding box center [194, 180] width 221 height 42
drag, startPoint x: 200, startPoint y: 173, endPoint x: 134, endPoint y: 172, distance: 65.9
click at [134, 172] on div "5:00pm 5:30pm [DATE] [PERSON_NAME] Video-Call with Therapist [PERSON_NAME]" at bounding box center [194, 180] width 221 height 42
click at [448, 27] on link "Dashboard" at bounding box center [448, 23] width 46 height 32
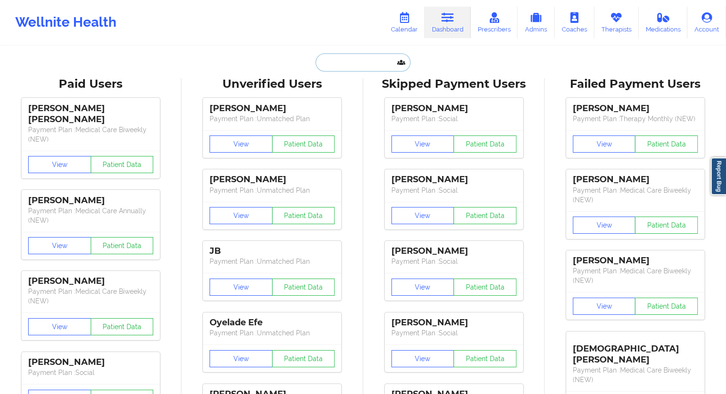
click at [342, 69] on input "text" at bounding box center [363, 62] width 95 height 18
paste input "[PHONE_NUMBER]"
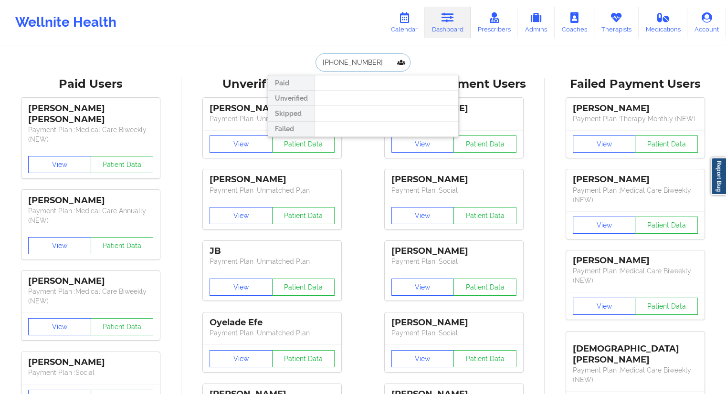
type input "[PHONE_NUMBER]"
click at [407, 26] on link "Calendar" at bounding box center [404, 23] width 41 height 32
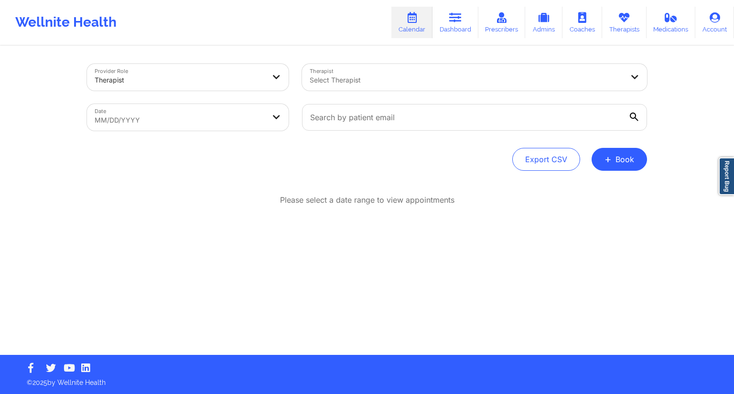
click at [217, 120] on body "Wellnite Health Calendar Dashboard Prescribers Admins Coaches Therapists Medica…" at bounding box center [367, 197] width 734 height 394
select select "2025-8"
select select "2025-9"
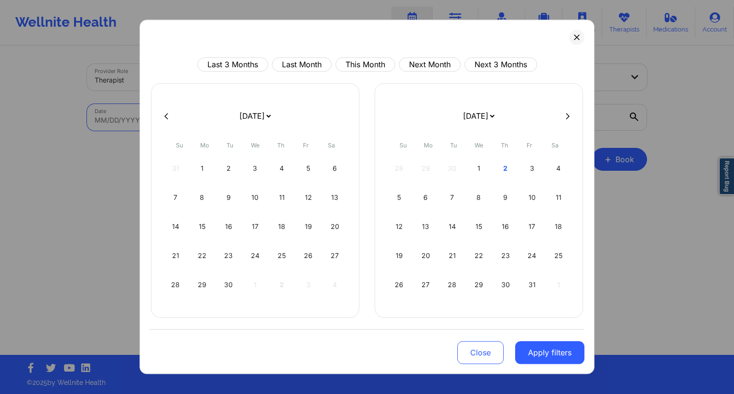
drag, startPoint x: 529, startPoint y: 170, endPoint x: 537, endPoint y: 170, distance: 7.7
click at [531, 170] on div "3" at bounding box center [532, 168] width 24 height 27
select select "2025-9"
select select "2025-10"
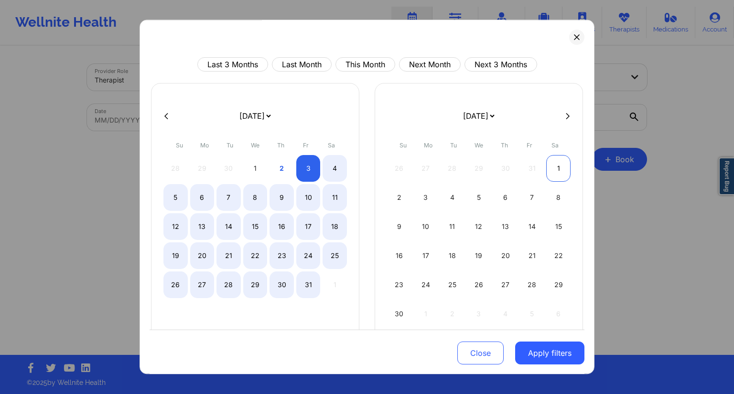
click at [558, 165] on div "1" at bounding box center [558, 168] width 24 height 27
select select "2025-9"
select select "2025-10"
click at [332, 169] on div "4" at bounding box center [334, 168] width 24 height 27
select select "2025-9"
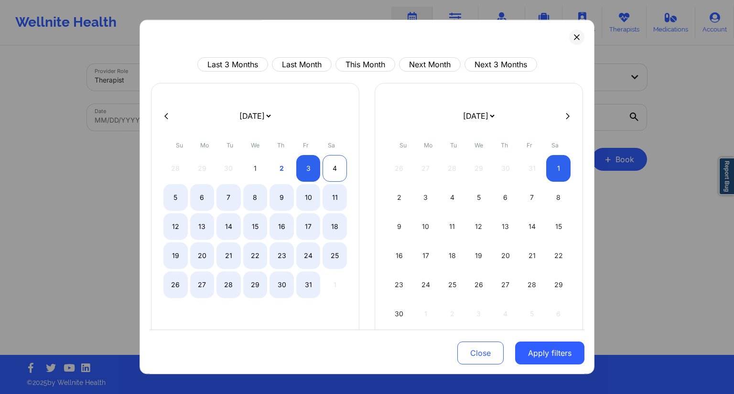
select select "2025-10"
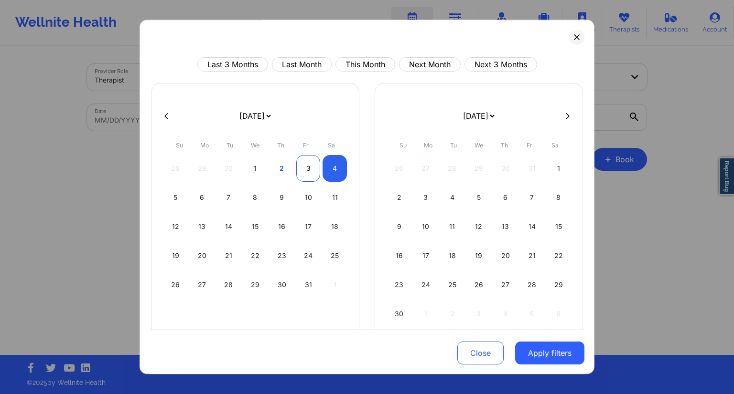
select select "2025-9"
select select "2025-10"
click at [308, 166] on div "3" at bounding box center [308, 168] width 24 height 27
select select "2025-9"
select select "2025-10"
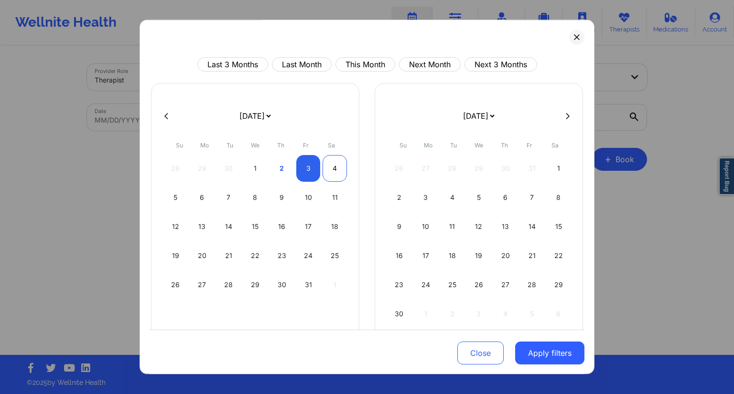
click at [322, 172] on div "4" at bounding box center [334, 168] width 24 height 27
select select "2025-9"
select select "2025-10"
click at [329, 174] on div "4" at bounding box center [334, 168] width 24 height 27
select select "2025-9"
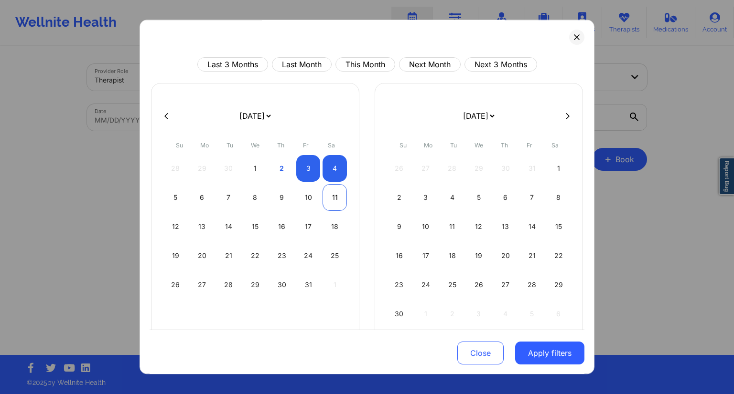
select select "2025-10"
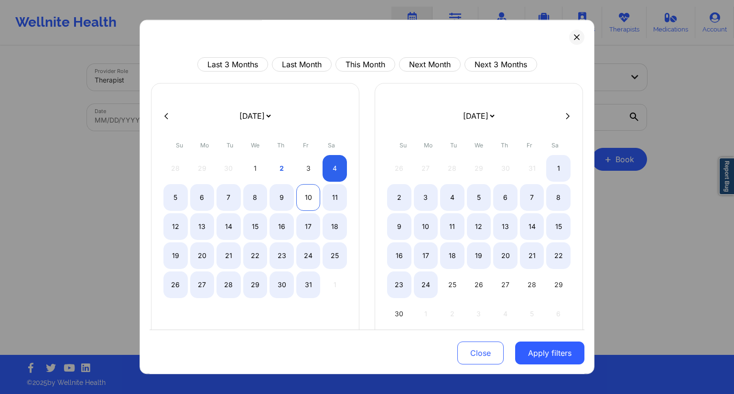
select select "2025-9"
select select "2025-10"
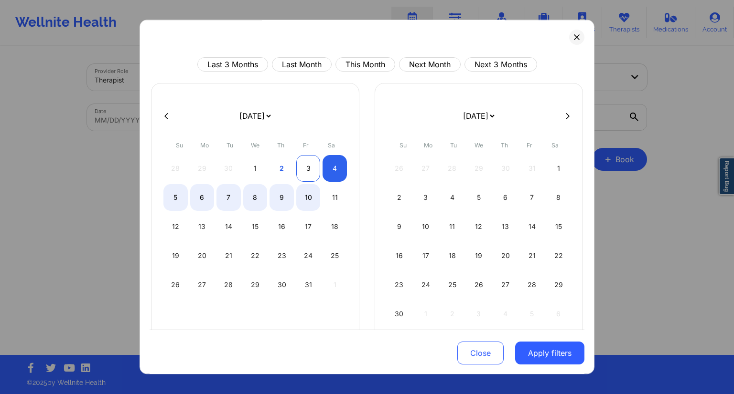
click at [302, 173] on div "3" at bounding box center [308, 168] width 24 height 27
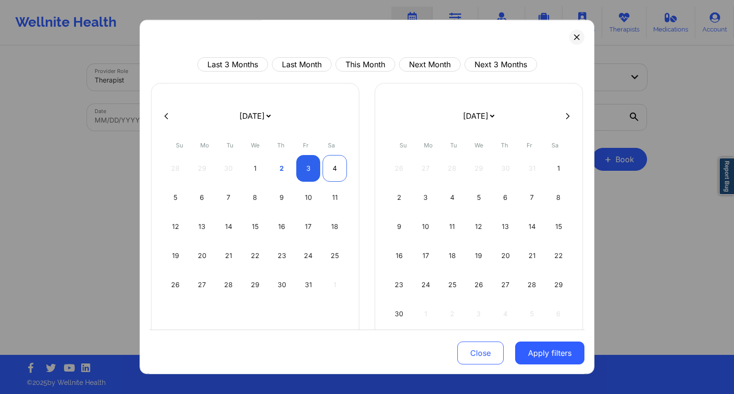
click at [322, 175] on div "4" at bounding box center [334, 168] width 24 height 27
select select "2025-9"
select select "2025-10"
click at [544, 355] on button "Apply filters" at bounding box center [549, 353] width 69 height 23
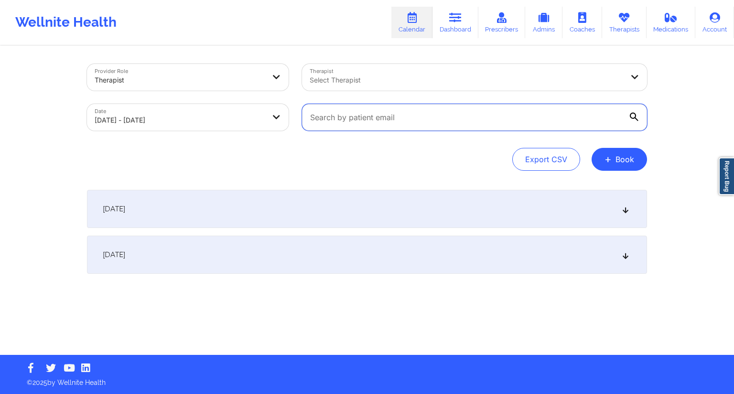
click at [344, 127] on input "text" at bounding box center [474, 117] width 345 height 27
paste input "[EMAIL_ADDRESS][DOMAIN_NAME]"
type input "[EMAIL_ADDRESS][DOMAIN_NAME]"
click at [307, 160] on div "Export CSV + Book" at bounding box center [367, 159] width 560 height 23
click at [263, 253] on div "[DATE]" at bounding box center [367, 255] width 560 height 38
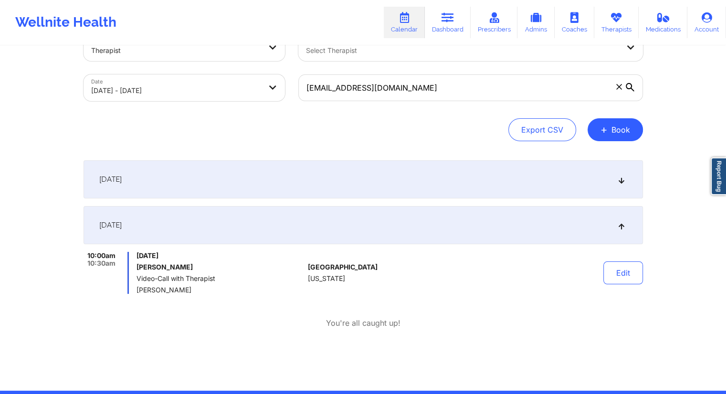
scroll to position [65, 0]
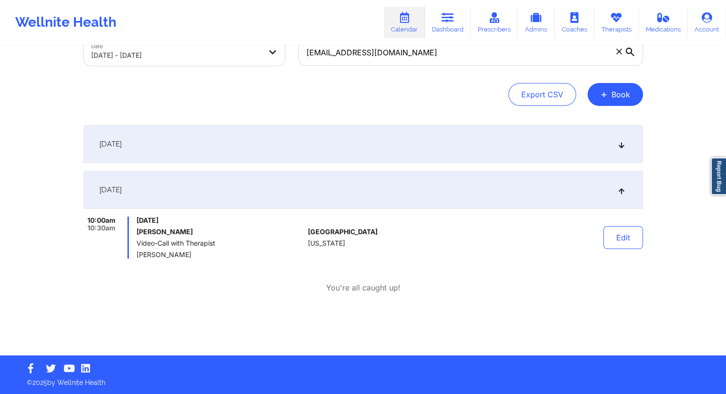
drag, startPoint x: 208, startPoint y: 235, endPoint x: 136, endPoint y: 233, distance: 72.6
click at [136, 233] on div "10:00am 10:30am [DATE] [PERSON_NAME] Video-Call with Therapist [PERSON_NAME]" at bounding box center [194, 238] width 221 height 42
